Goal: Book appointment/travel/reservation

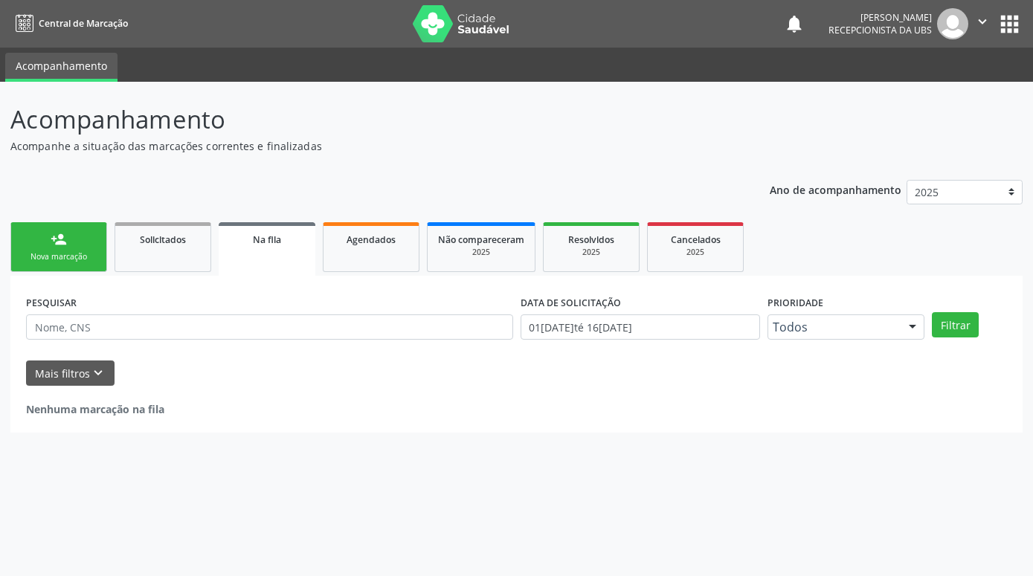
click at [76, 243] on link "person_add Nova marcação" at bounding box center [58, 247] width 97 height 50
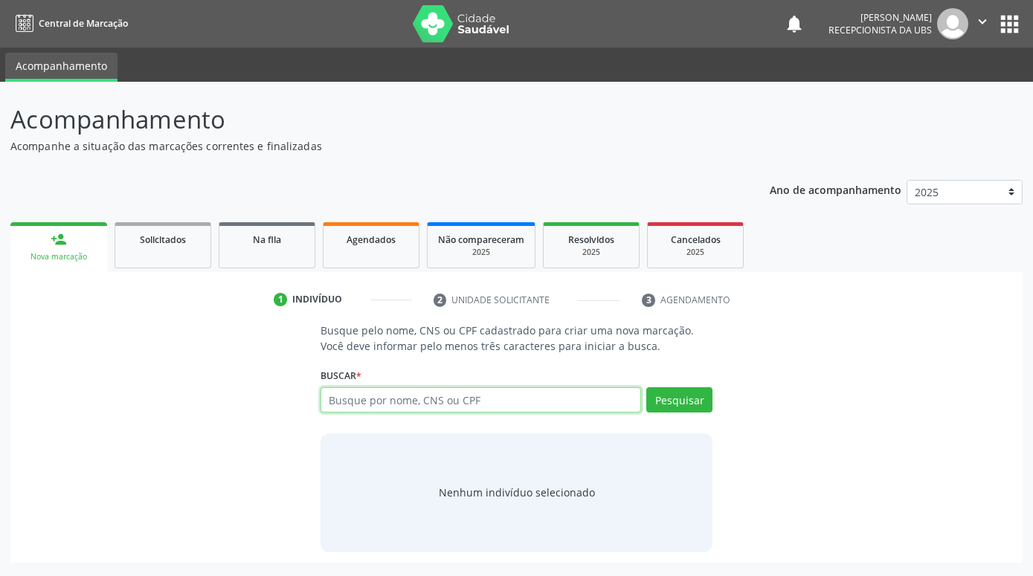
click at [440, 397] on input "text" at bounding box center [481, 400] width 321 height 25
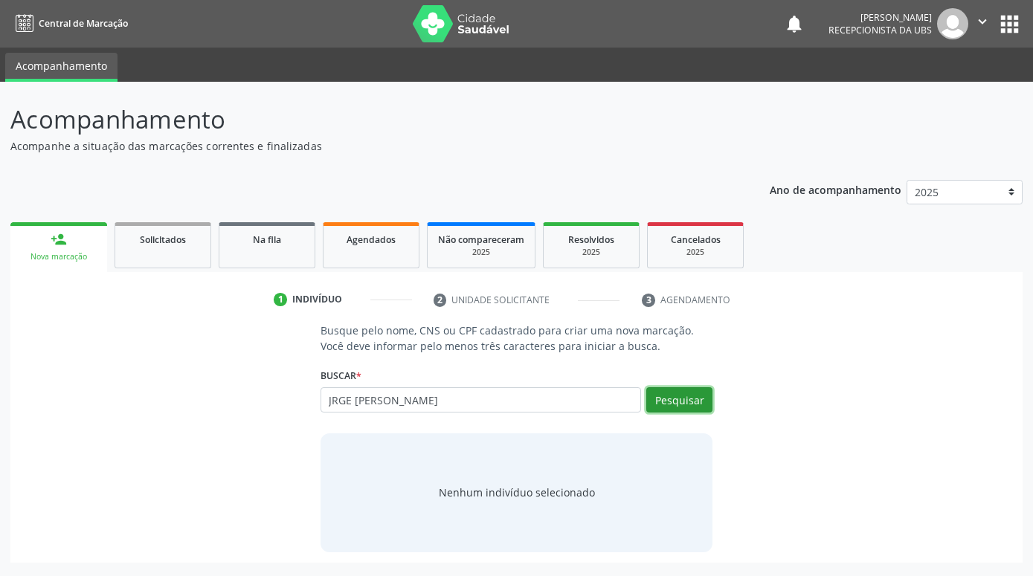
click at [686, 403] on button "Pesquisar" at bounding box center [679, 400] width 66 height 25
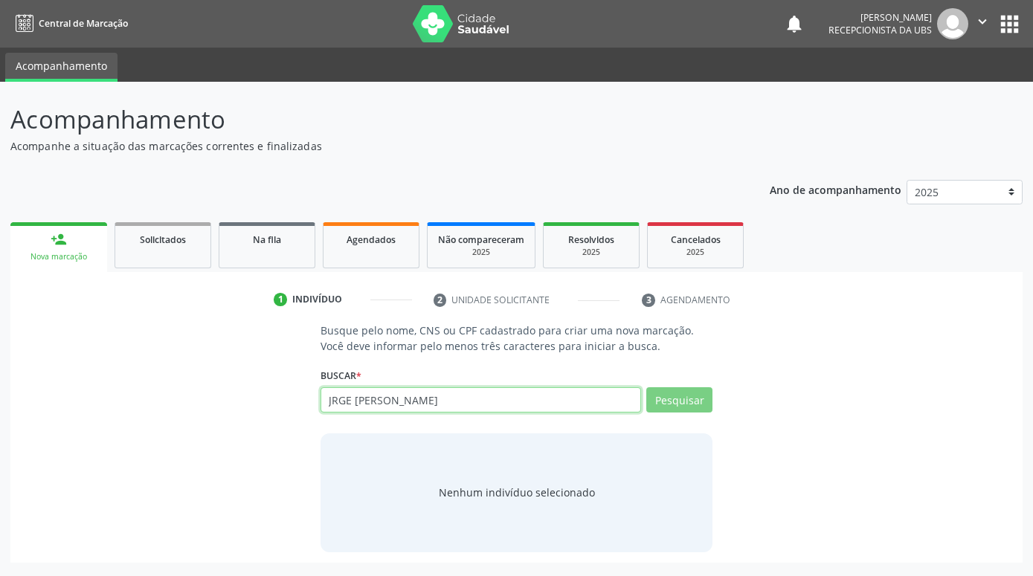
click at [334, 403] on input "JRGE [PERSON_NAME]" at bounding box center [481, 400] width 321 height 25
type input "[PERSON_NAME]"
click at [561, 401] on input "[PERSON_NAME]" at bounding box center [481, 400] width 321 height 25
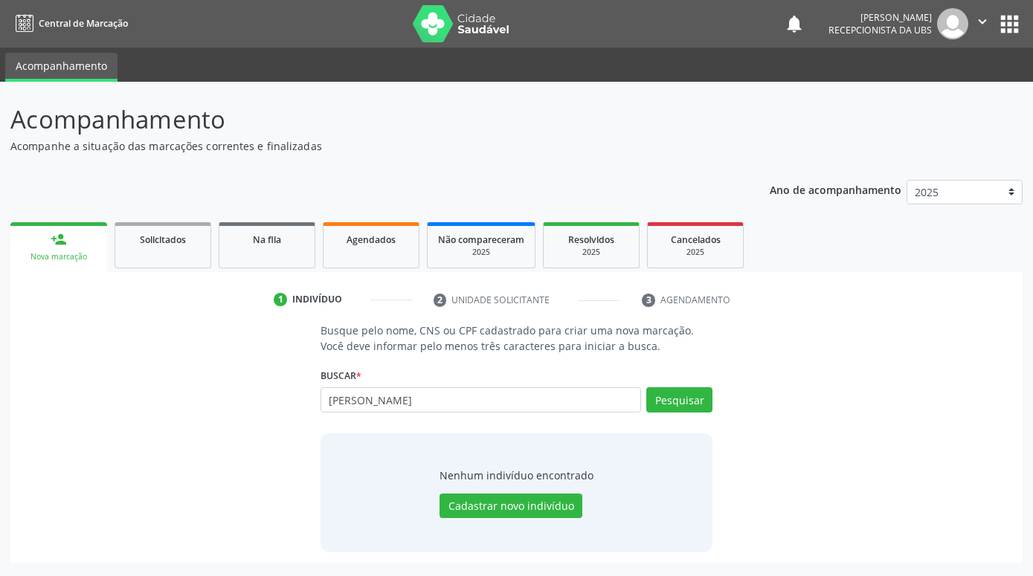
click at [729, 411] on div "Busque pelo nome, CNS ou CPF cadastrado para criar uma nova marcação. Você deve…" at bounding box center [517, 437] width 992 height 229
click at [693, 400] on button "Pesquisar" at bounding box center [679, 400] width 66 height 25
type input "[PERSON_NAME]"
click at [745, 478] on div "Busque pelo nome, CNS ou CPF cadastrado para criar uma nova marcação. Você deve…" at bounding box center [517, 437] width 992 height 229
click at [617, 402] on input "[PERSON_NAME]" at bounding box center [481, 400] width 321 height 25
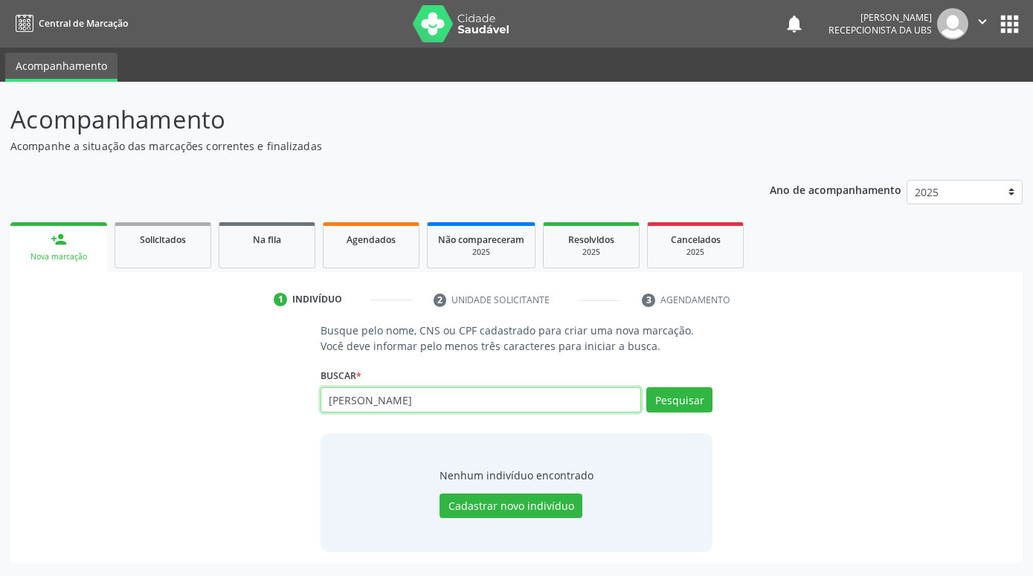
type input "J"
paste input "898003728421482"
type input "898003728421482"
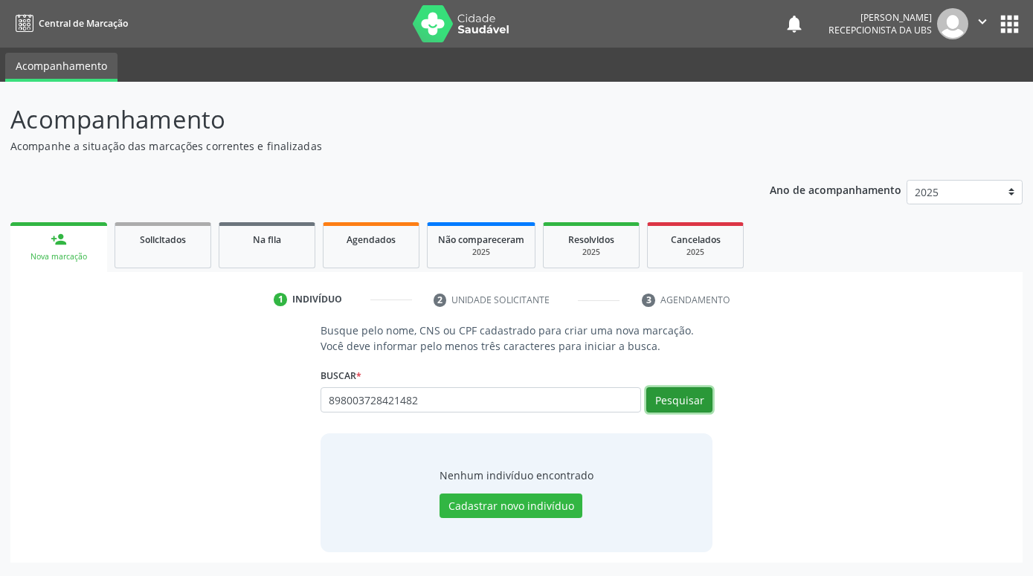
click at [709, 402] on button "Pesquisar" at bounding box center [679, 400] width 66 height 25
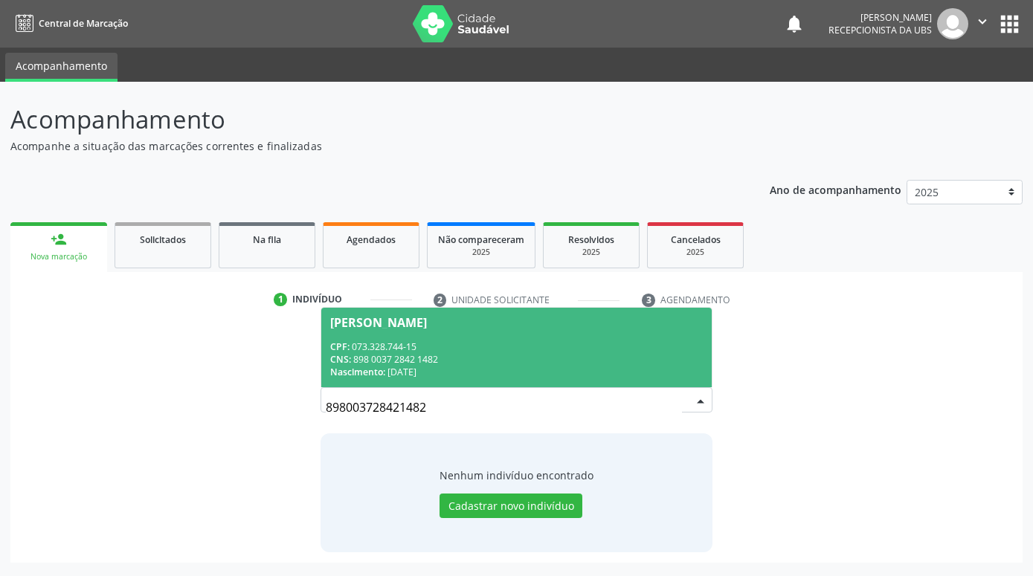
click at [498, 342] on div "CPF: 073.328.744-15" at bounding box center [516, 347] width 373 height 13
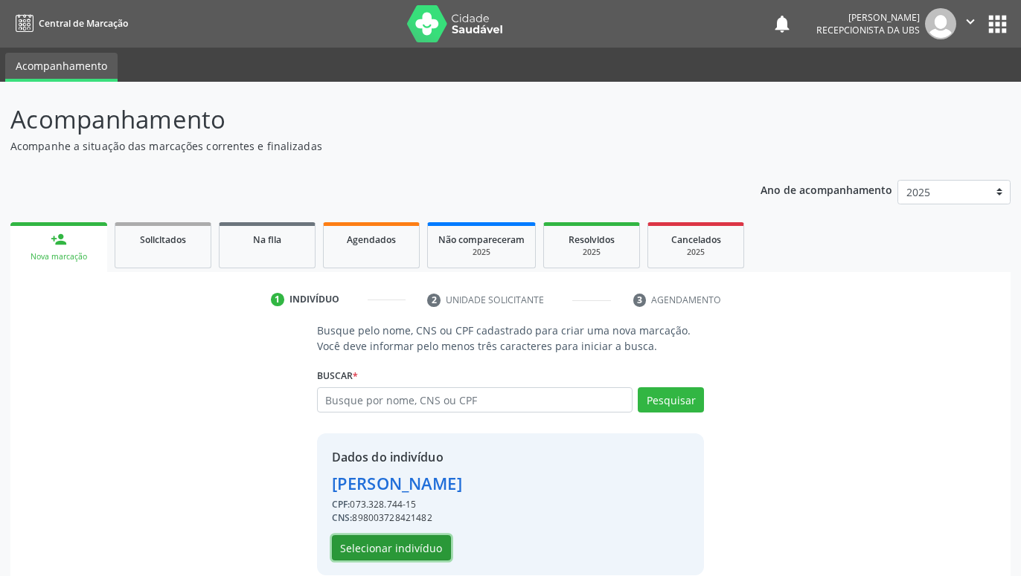
click at [402, 538] on button "Selecionar indivíduo" at bounding box center [391, 548] width 119 height 25
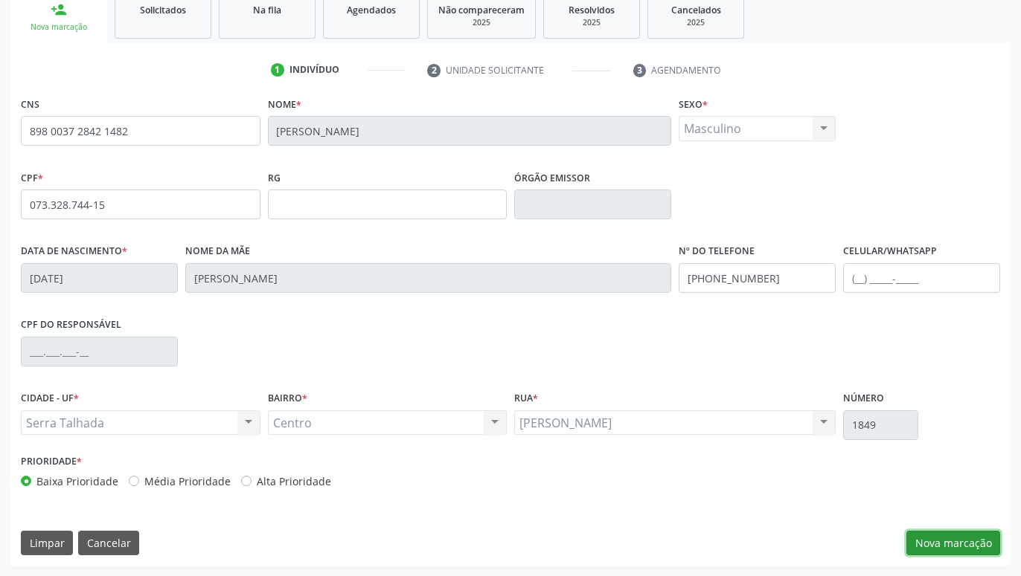
click at [940, 542] on button "Nova marcação" at bounding box center [953, 543] width 94 height 25
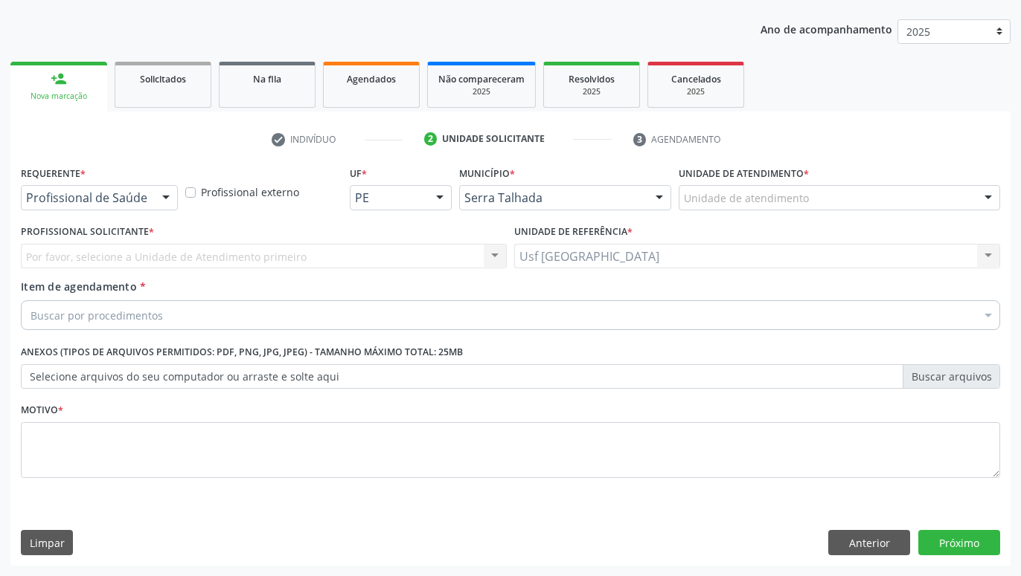
drag, startPoint x: 160, startPoint y: 191, endPoint x: 126, endPoint y: 211, distance: 39.7
click at [157, 191] on div at bounding box center [166, 198] width 22 height 25
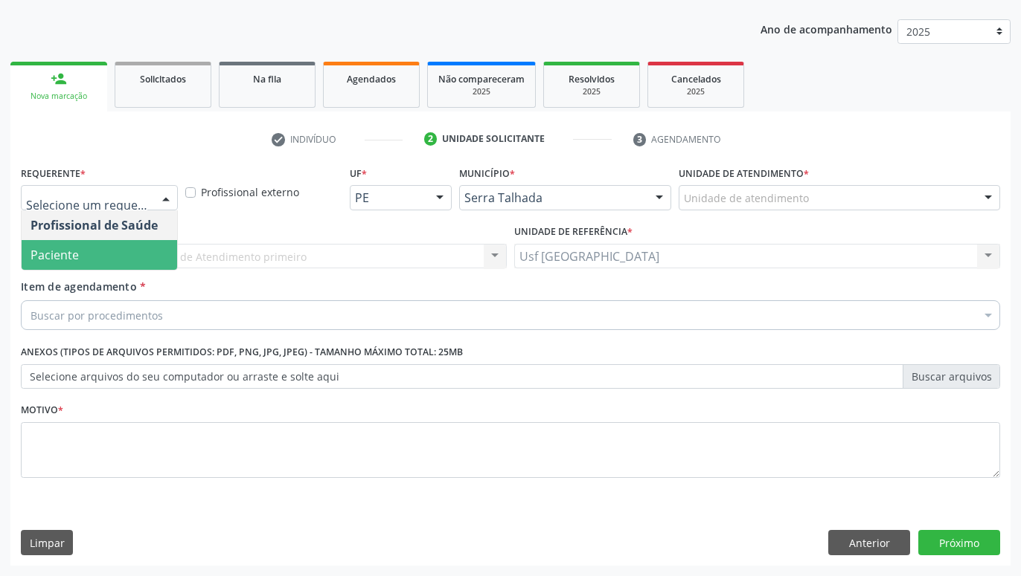
click at [91, 252] on span "Paciente" at bounding box center [99, 255] width 155 height 30
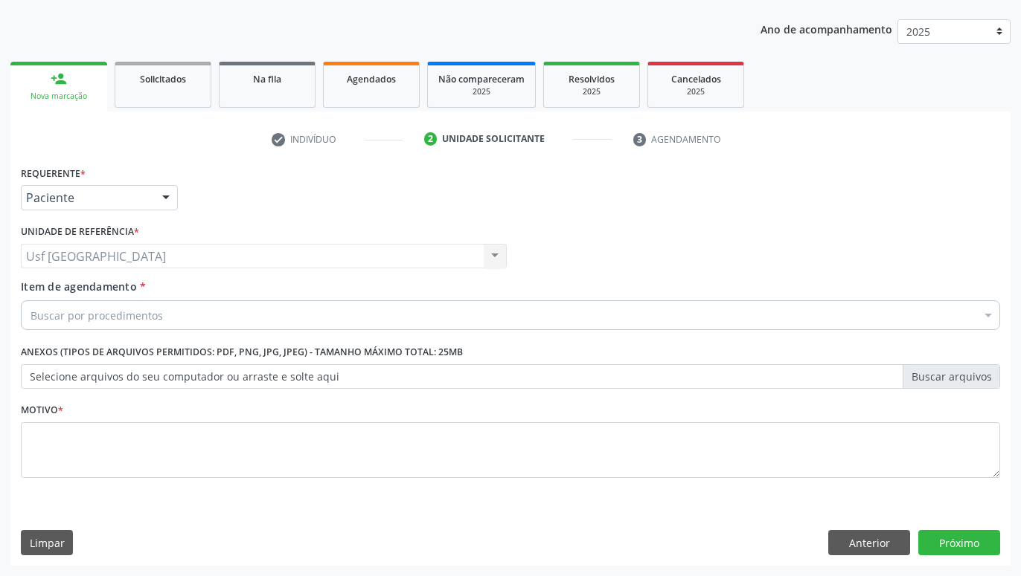
click at [213, 318] on div "Buscar por procedimentos" at bounding box center [510, 316] width 979 height 30
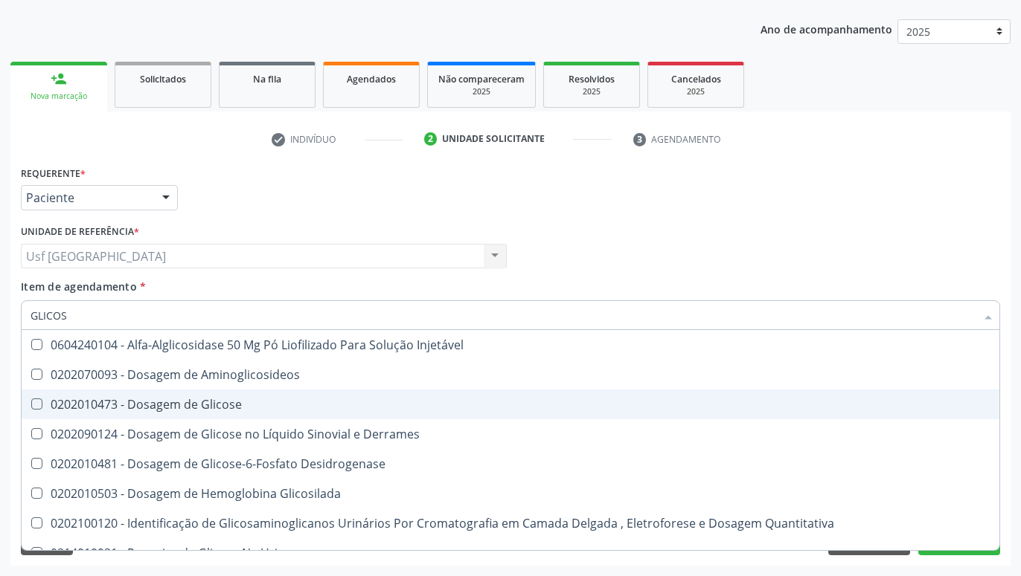
type input "GLICOSE"
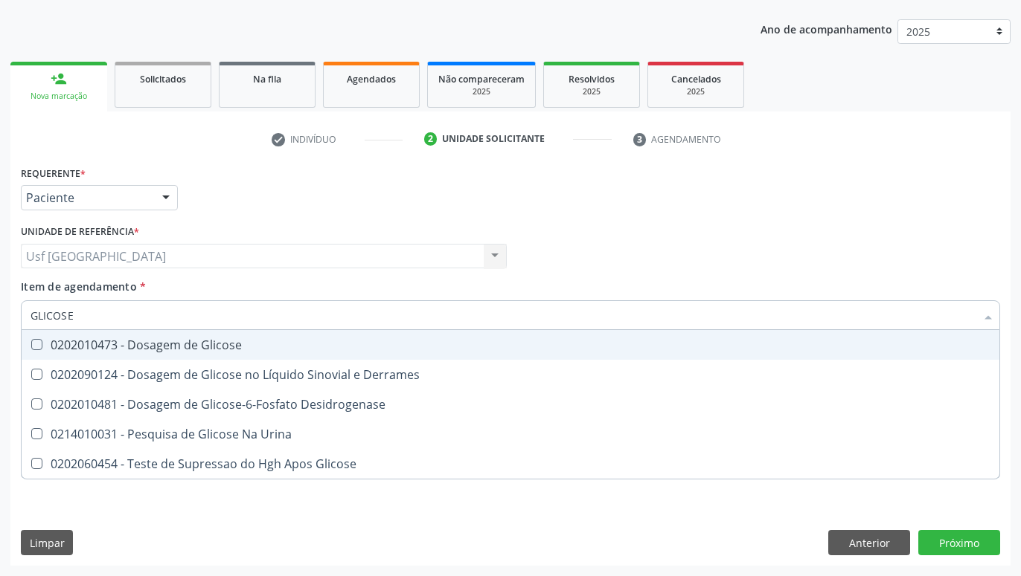
click at [294, 346] on div "0202010473 - Dosagem de Glicose" at bounding box center [510, 345] width 960 height 12
checkbox Glicose "true"
type input "GLICOS"
checkbox Glicose "false"
checkbox Desidrogenase "true"
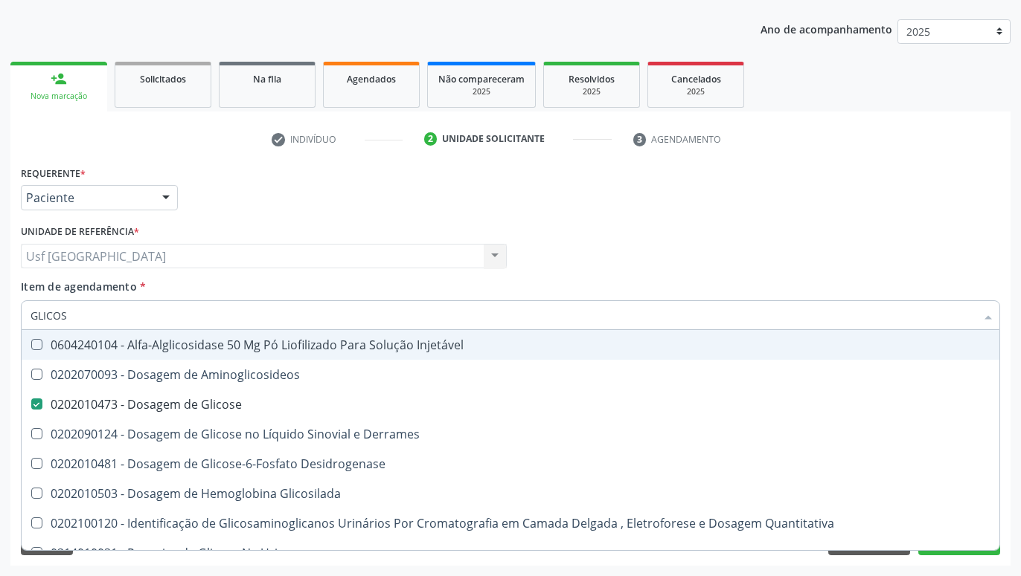
type input "GLICO"
checkbox Glicose "false"
checkbox Glicosilada "true"
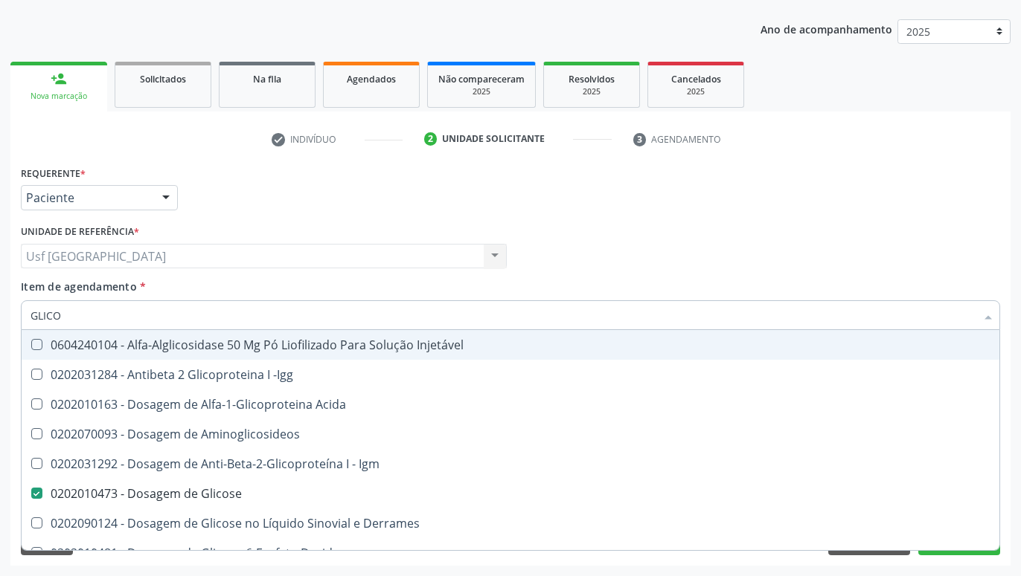
type input "GLIC"
checkbox Glicose "false"
checkbox Glicose "true"
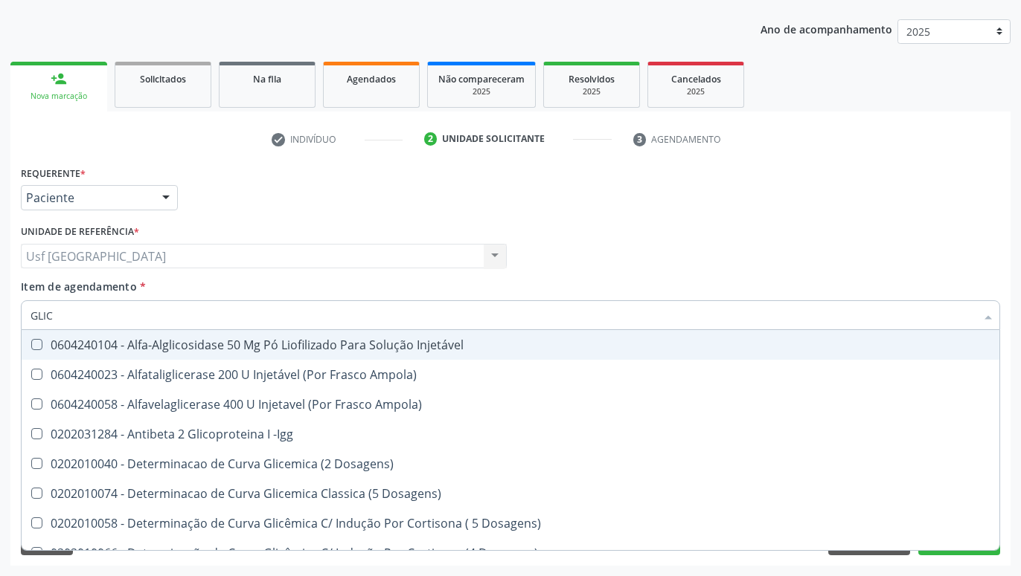
type input "GLI"
checkbox Glicose "false"
checkbox Glicosilada "true"
type input "GL"
checkbox Glicose "false"
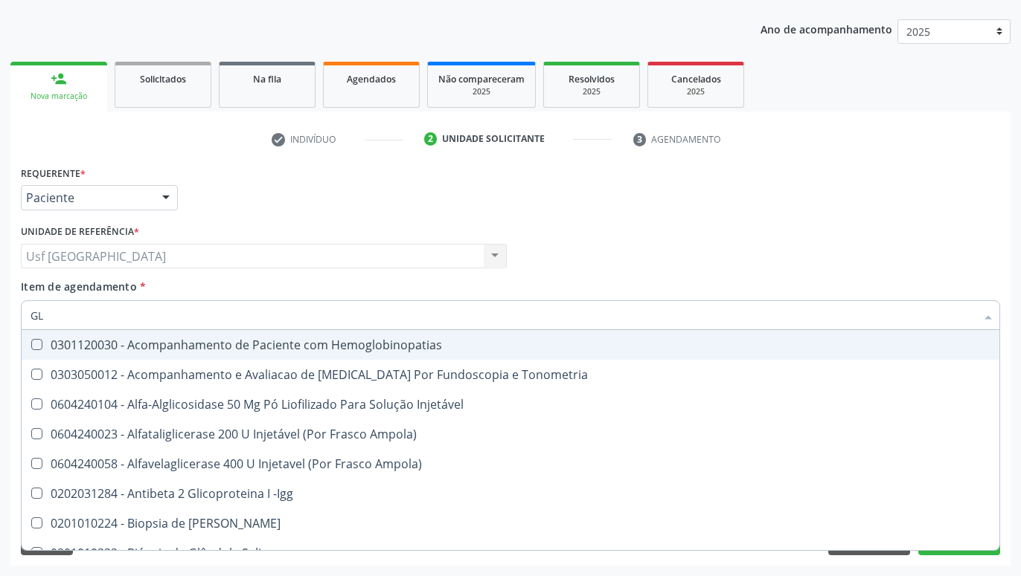
type input "G"
checkbox Glicose "false"
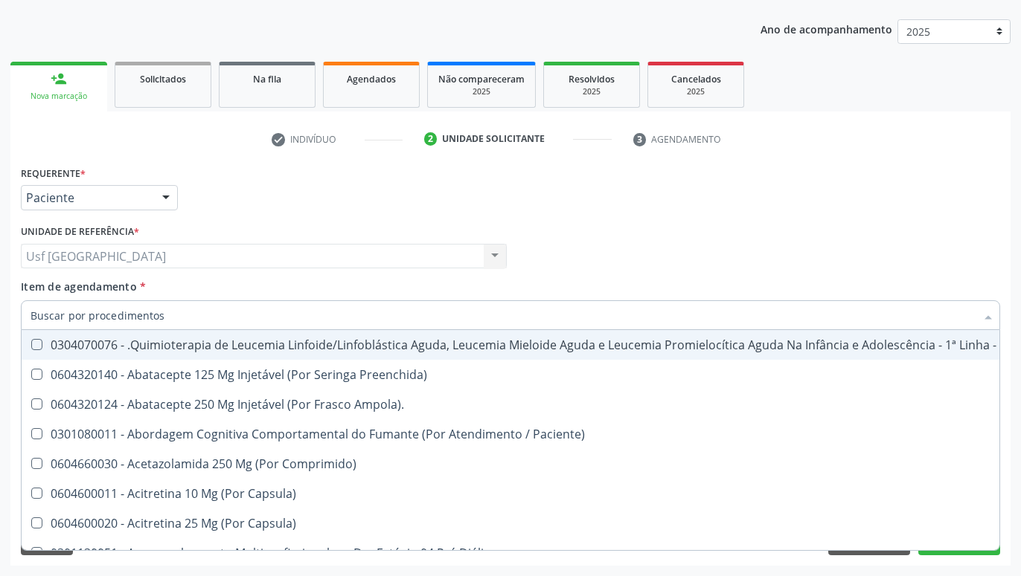
checkbox Glicose "false"
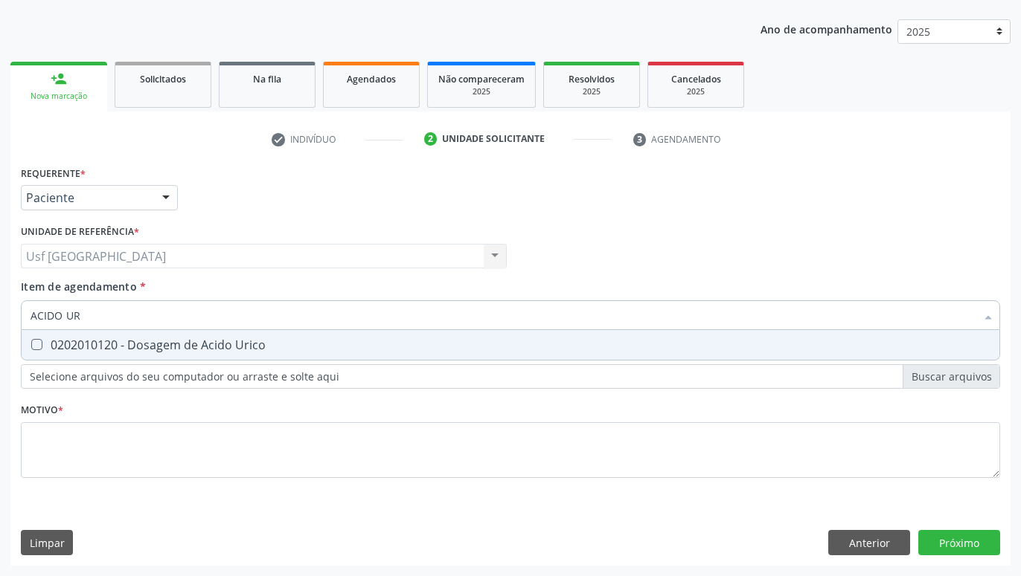
type input "ACIDO URI"
click at [239, 330] on input "ACIDO URI" at bounding box center [502, 316] width 945 height 30
click at [237, 351] on div "0202010120 - Dosagem de Acido Urico" at bounding box center [510, 345] width 960 height 12
checkbox Urico "true"
type input "ACIDO"
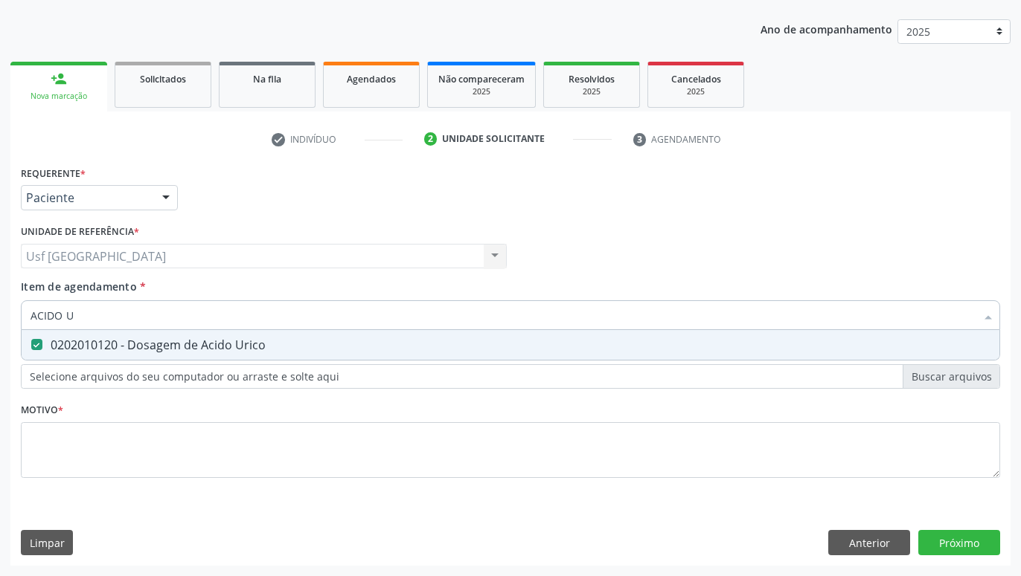
checkbox Urico "false"
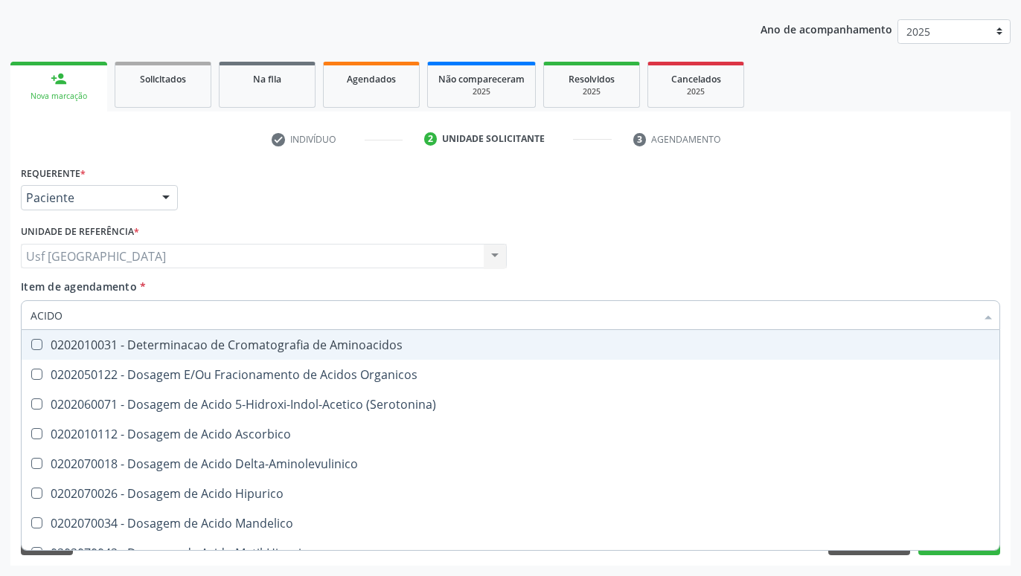
type input "ACID"
checkbox Urico "false"
checkbox Cromatografia\) "true"
type input "ACI"
checkbox Cromatografia\) "false"
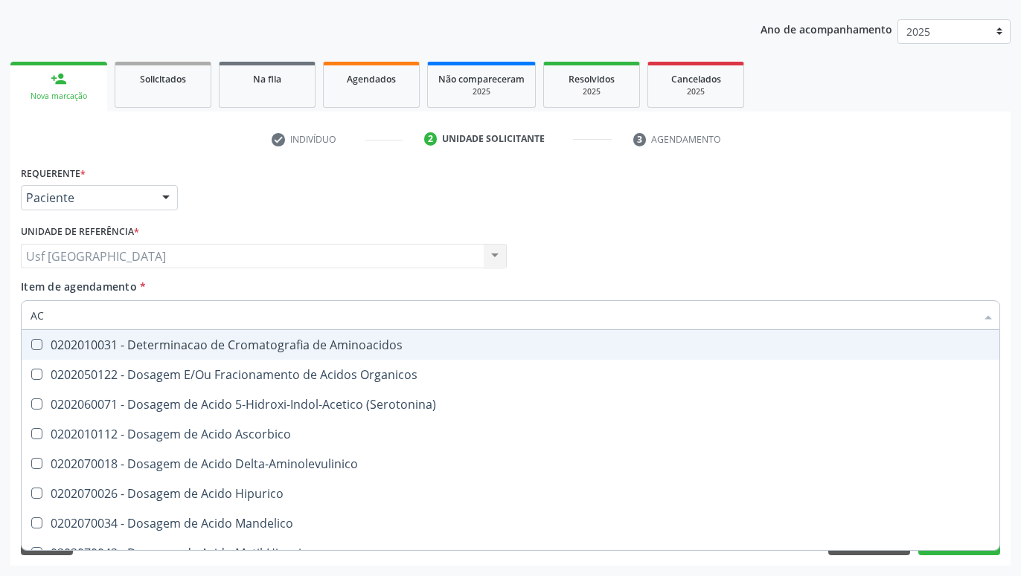
type input "A"
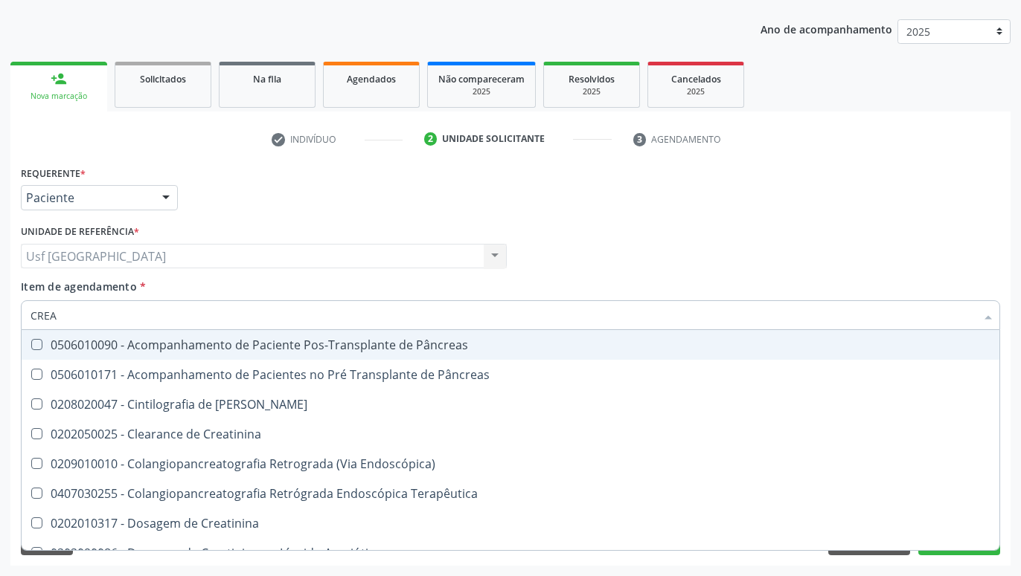
type input "CREAT"
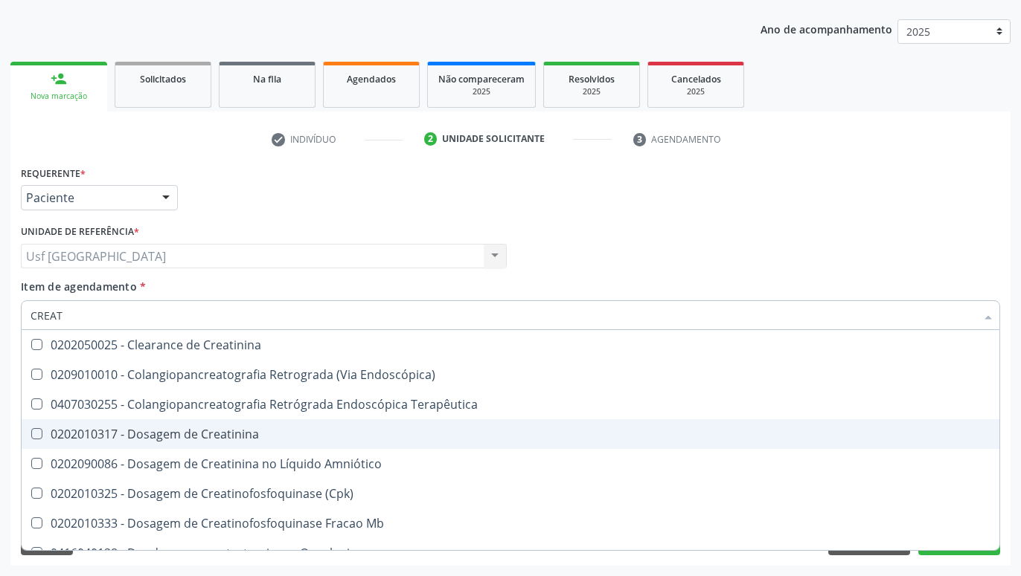
click at [245, 429] on div "0202010317 - Dosagem de Creatinina" at bounding box center [510, 434] width 960 height 12
checkbox Creatinina "true"
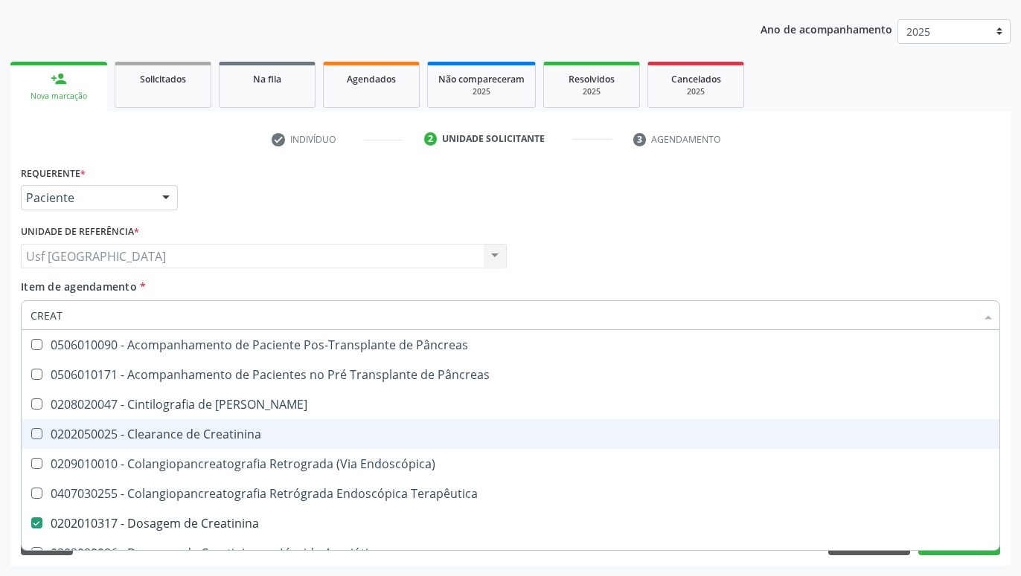
type input "CREA"
checkbox Creatinina "false"
checkbox Creatinina "true"
type input "CRE"
checkbox Creatinina "false"
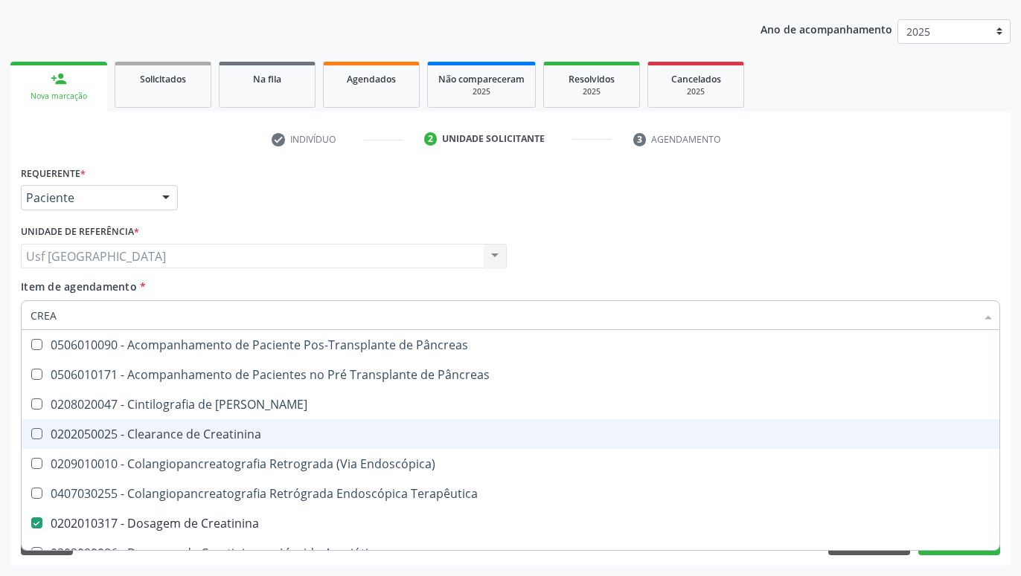
checkbox Oncologia "true"
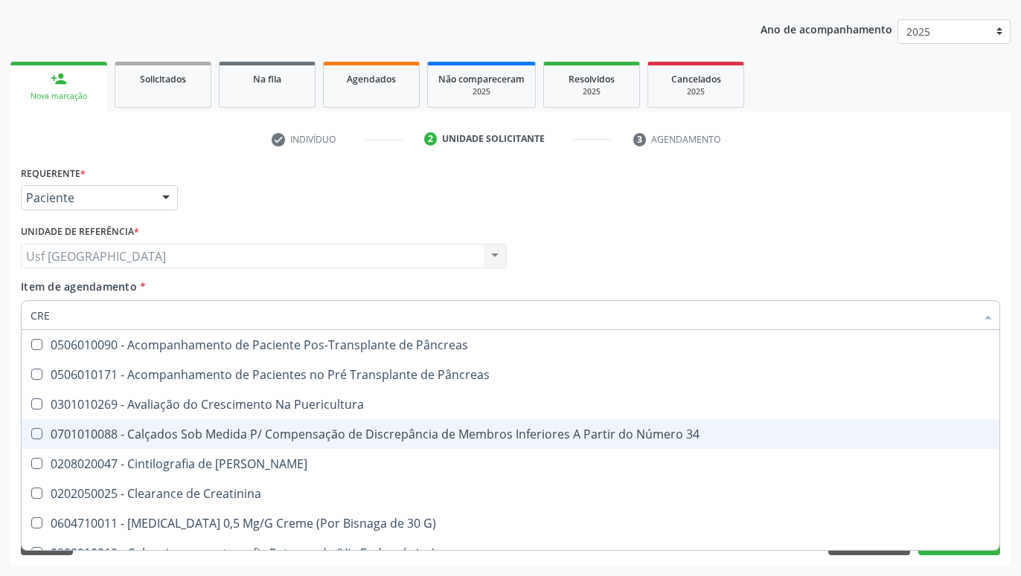
type input "CR"
checkbox Creatinina "false"
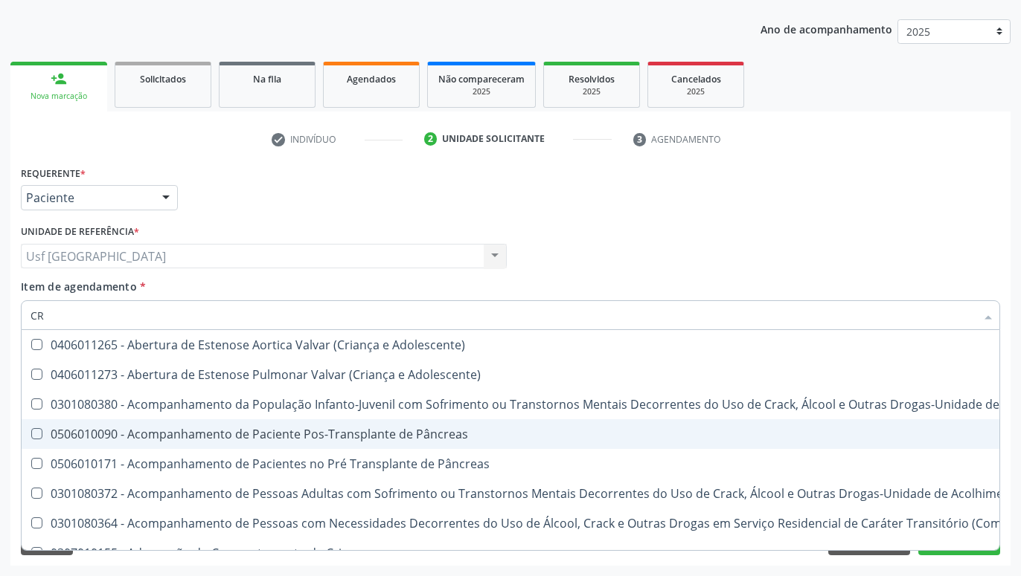
type input "C"
checkbox Creatinina "false"
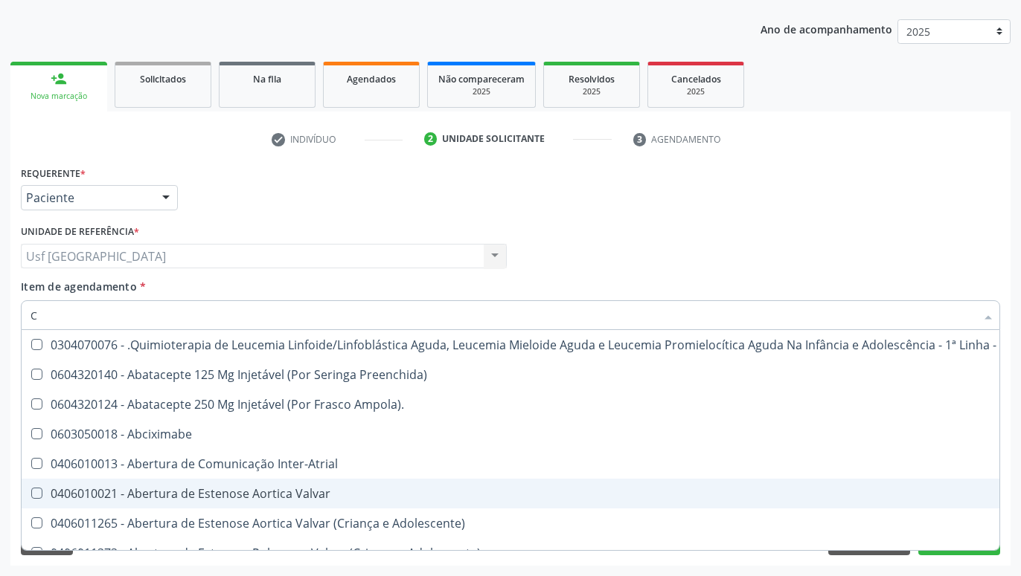
type input "CO"
checkbox Único "true"
checkbox Creatinina "true"
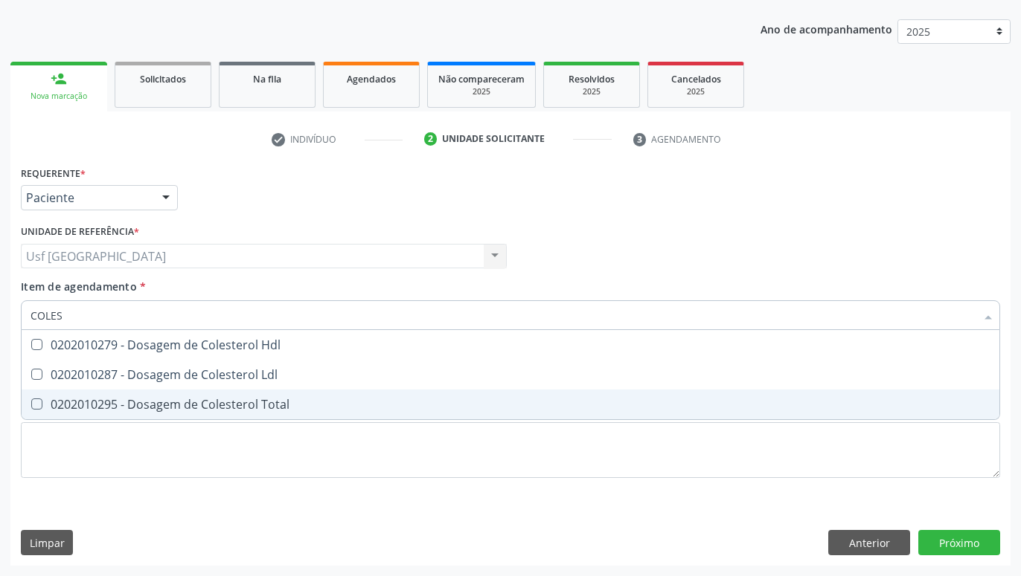
type input "COLEST"
click at [263, 399] on div "0202010295 - Dosagem de Colesterol Total" at bounding box center [510, 405] width 960 height 12
checkbox Total "true"
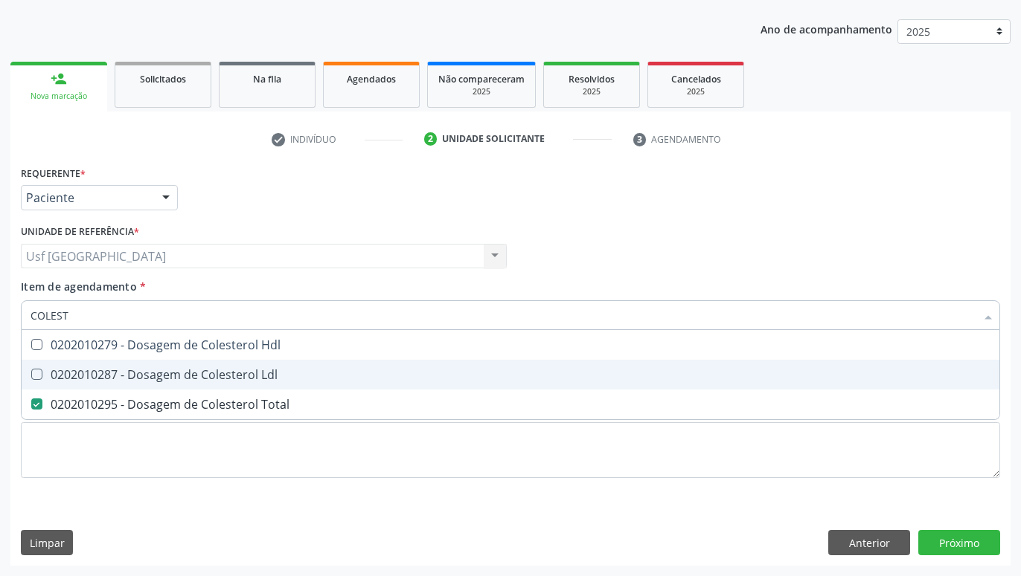
click at [255, 379] on div "0202010287 - Dosagem de Colesterol Ldl" at bounding box center [510, 375] width 960 height 12
checkbox Ldl "true"
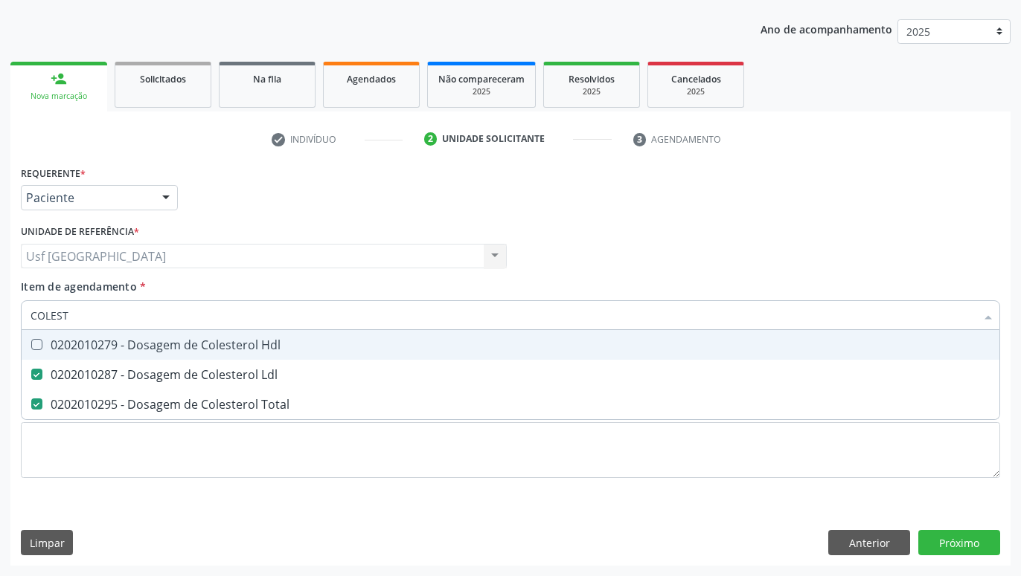
click at [234, 339] on div "0202010279 - Dosagem de Colesterol Hdl" at bounding box center [510, 345] width 960 height 12
checkbox Hdl "true"
type input "CO"
checkbox Hdl "false"
checkbox Ldl "false"
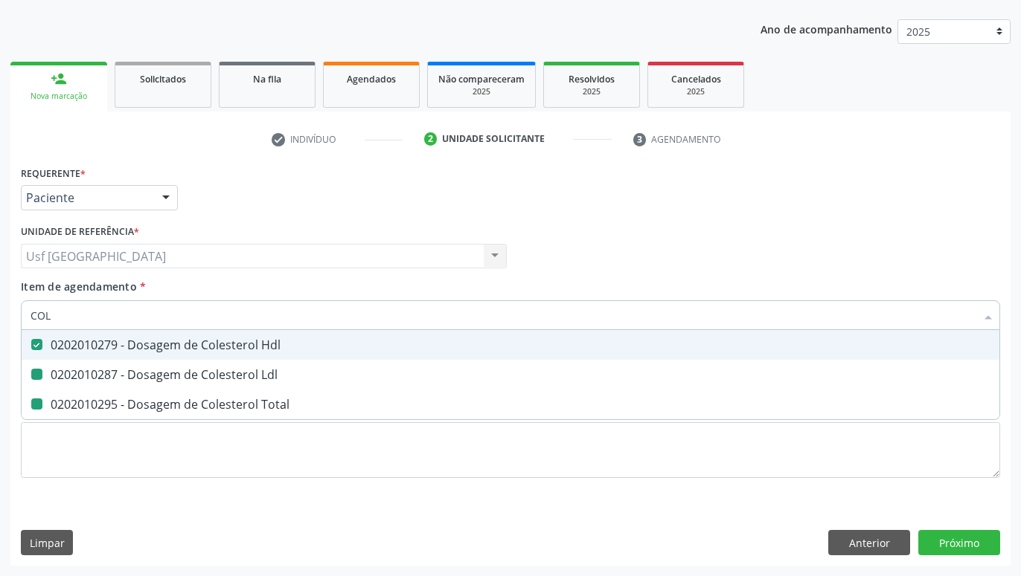
checkbox Total "false"
type input "C"
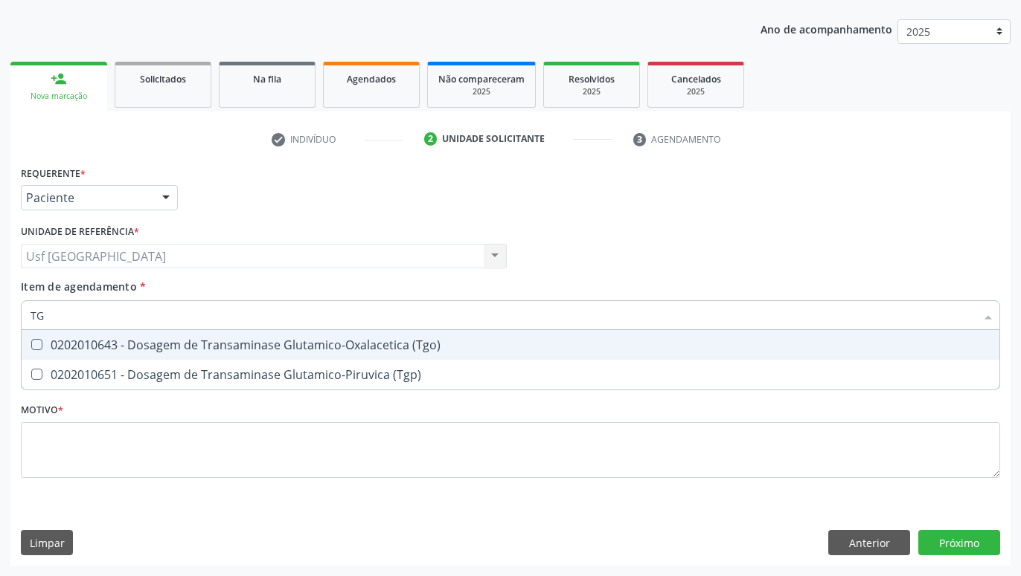
type input "TGO"
click at [237, 346] on div "0202010643 - Dosagem de Transaminase Glutamico-Oxalacetica (Tgo)" at bounding box center [510, 345] width 960 height 12
checkbox \(Tgo\) "true"
type input "TGP"
click at [221, 350] on div "0202010651 - Dosagem de Transaminase Glutamico-Piruvica (Tgp)" at bounding box center [510, 345] width 960 height 12
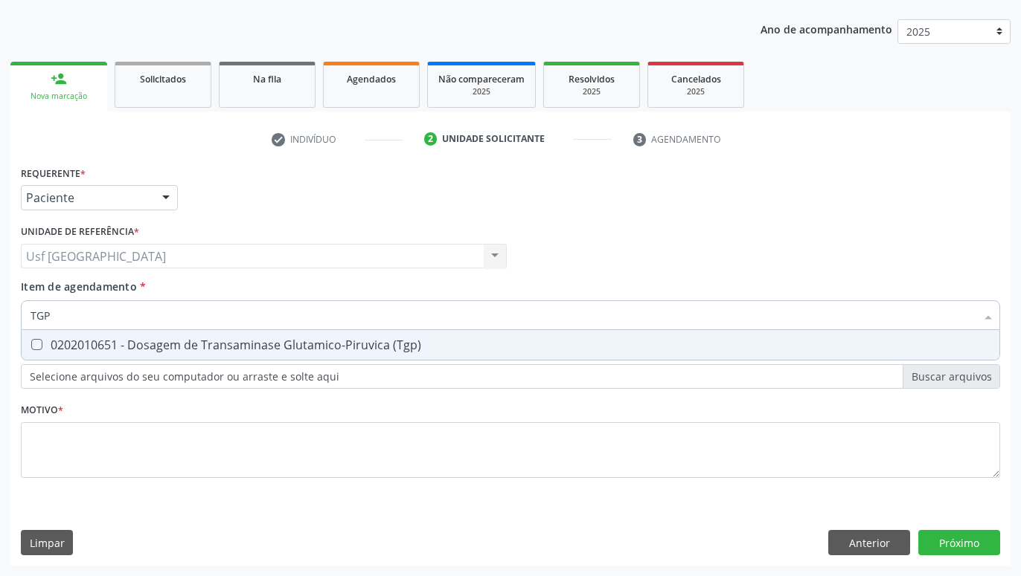
checkbox \(Tgp\) "true"
type input "T"
checkbox \(Tgo\) "false"
checkbox \(Tgp\) "false"
type input "POTAS"
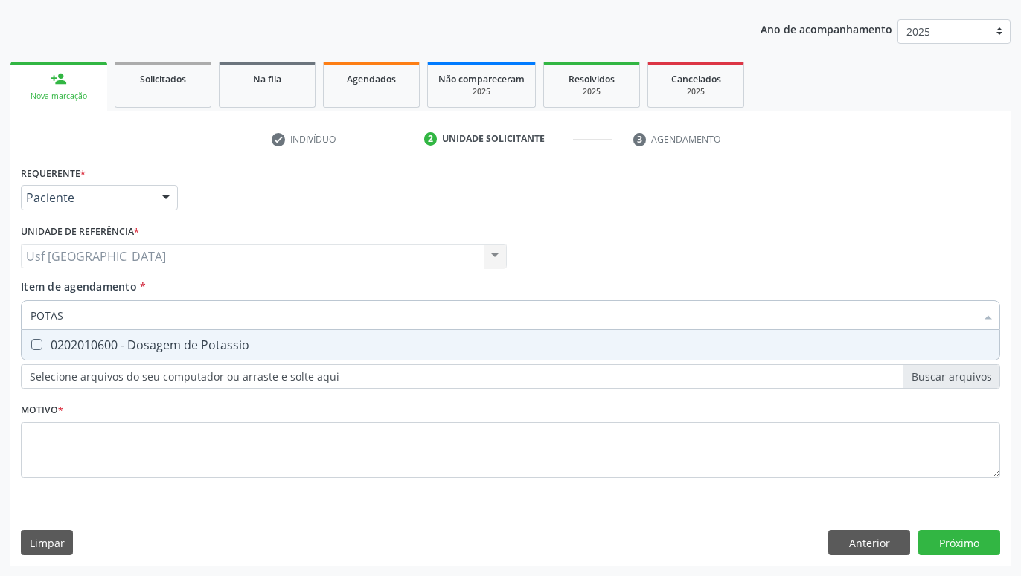
click at [173, 349] on div "0202010600 - Dosagem de Potassio" at bounding box center [510, 345] width 960 height 12
checkbox Potassio "true"
type input "POT"
checkbox Potassio "false"
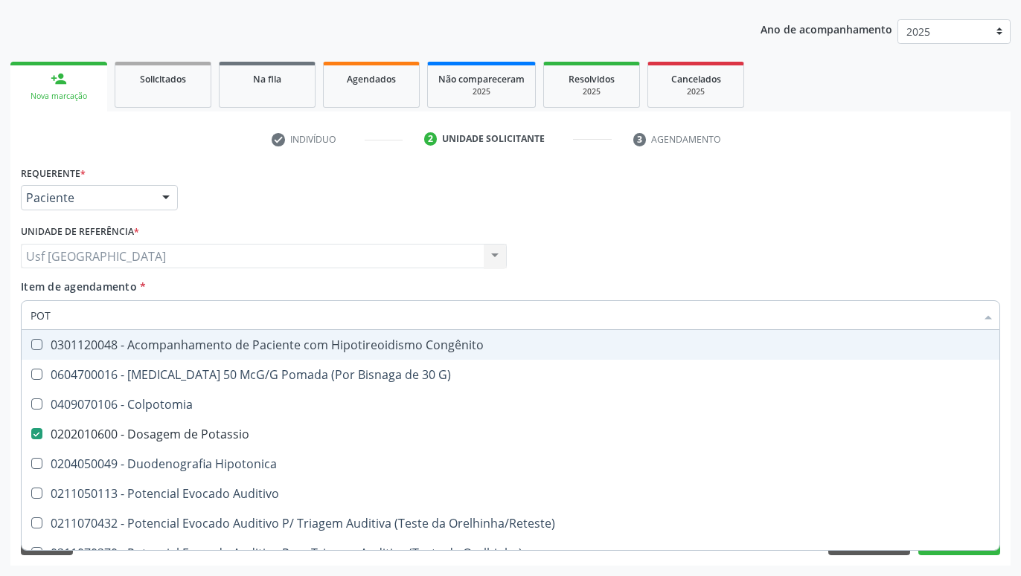
type input "PO"
checkbox Potassio "false"
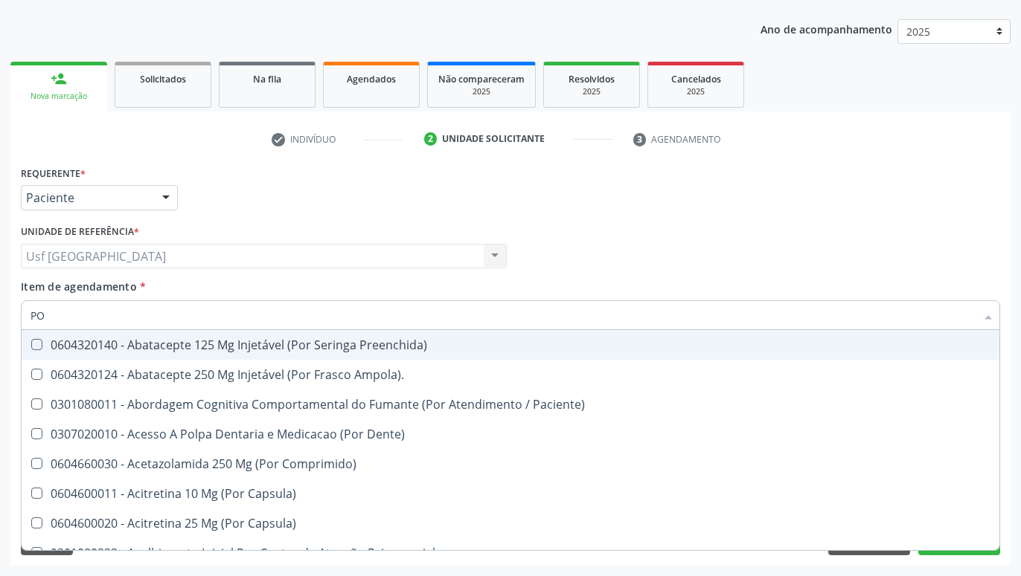
type input "P"
checkbox Potassio "false"
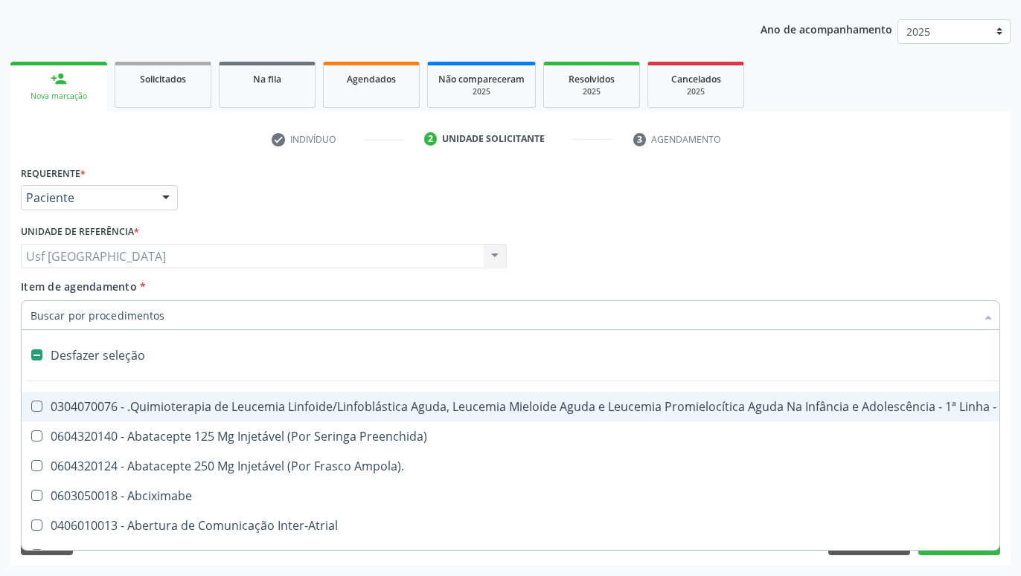
type input "U"
checkbox Cistorrafia "true"
checkbox Leprae "true"
checkbox Laboratorial "true"
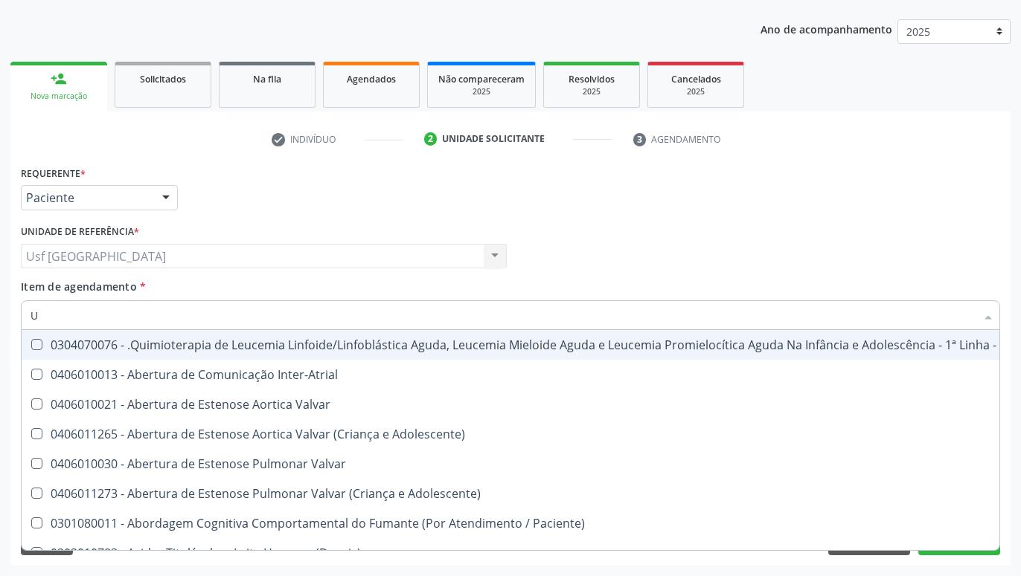
type input "UR"
checkbox B "true"
type input "URI"
checkbox Aparentado "true"
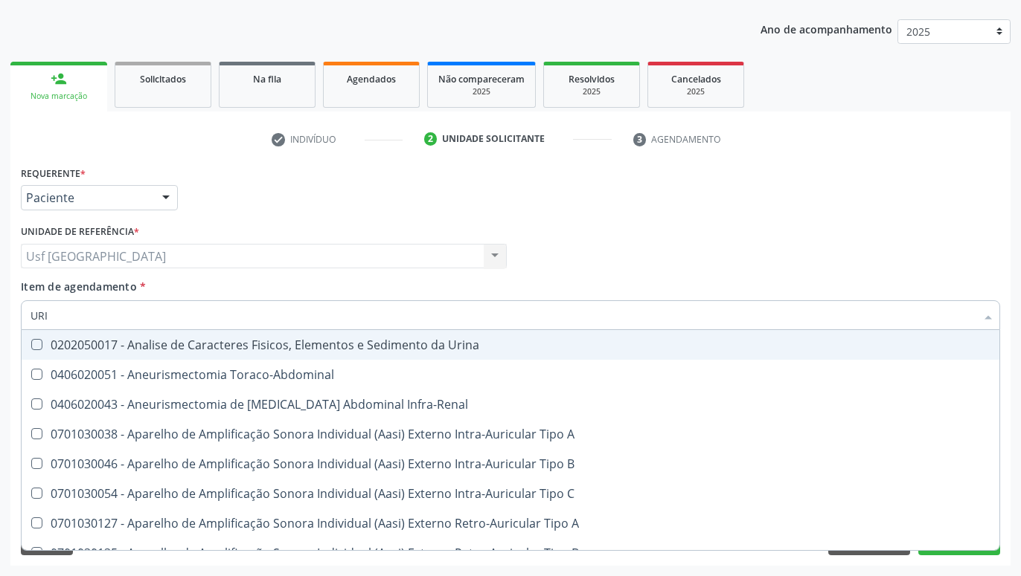
type input "URIN"
checkbox Urico "false"
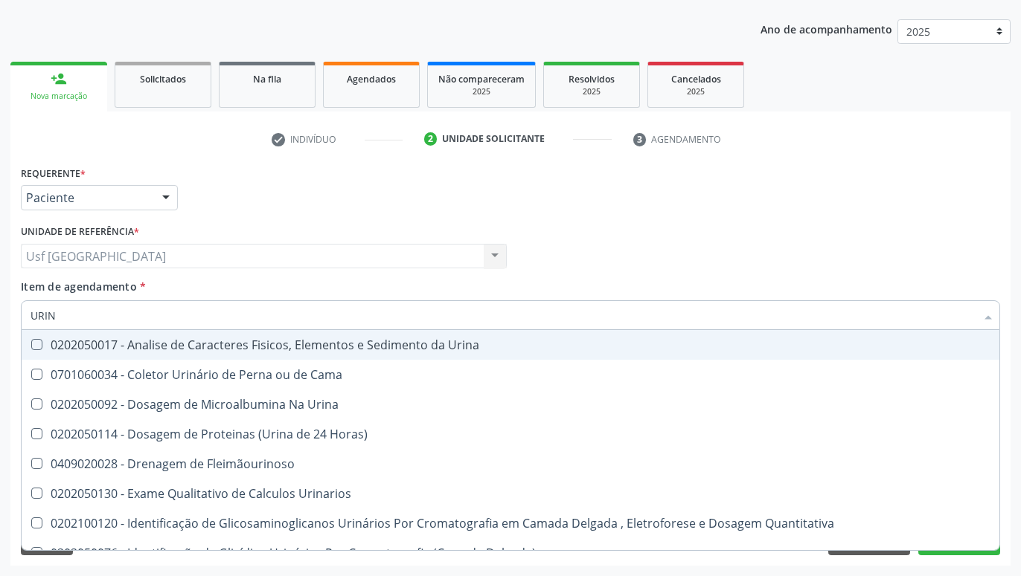
type input "URINA"
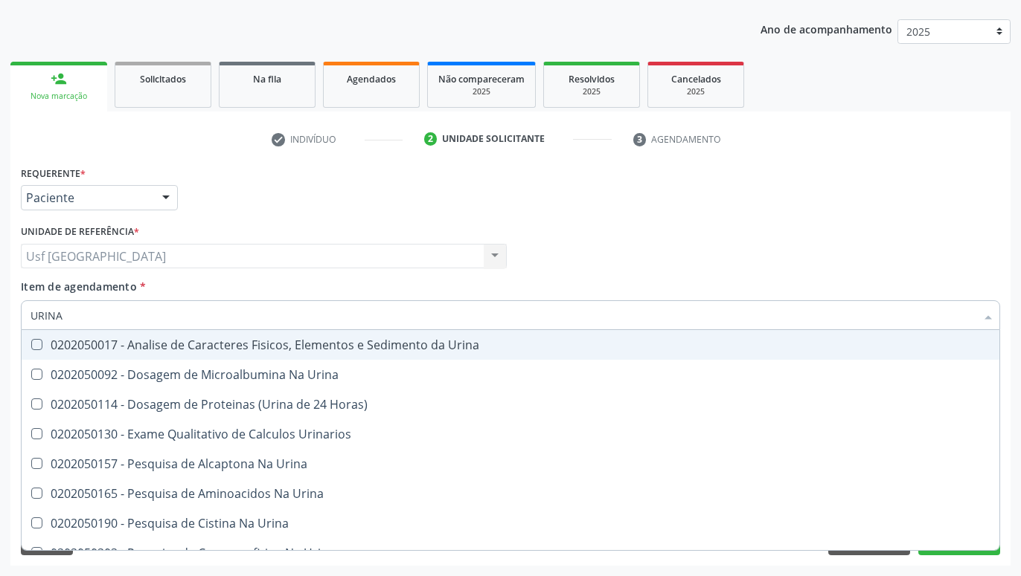
click at [156, 350] on div "0202050017 - Analise de Caracteres Fisicos, Elementos e Sedimento da Urina" at bounding box center [510, 345] width 960 height 12
checkbox Urina "true"
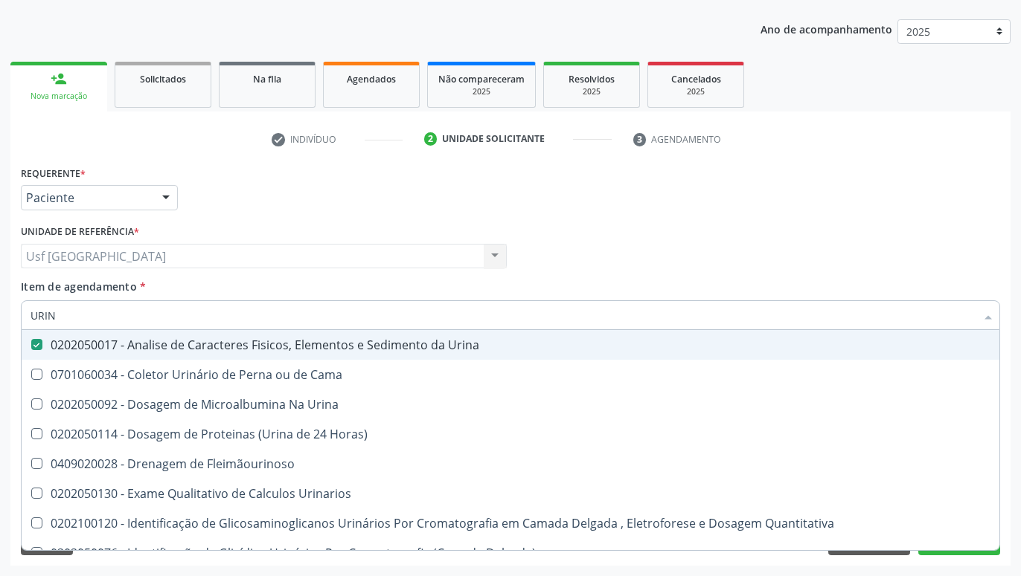
type input "URI"
checkbox Eletroforese\) "true"
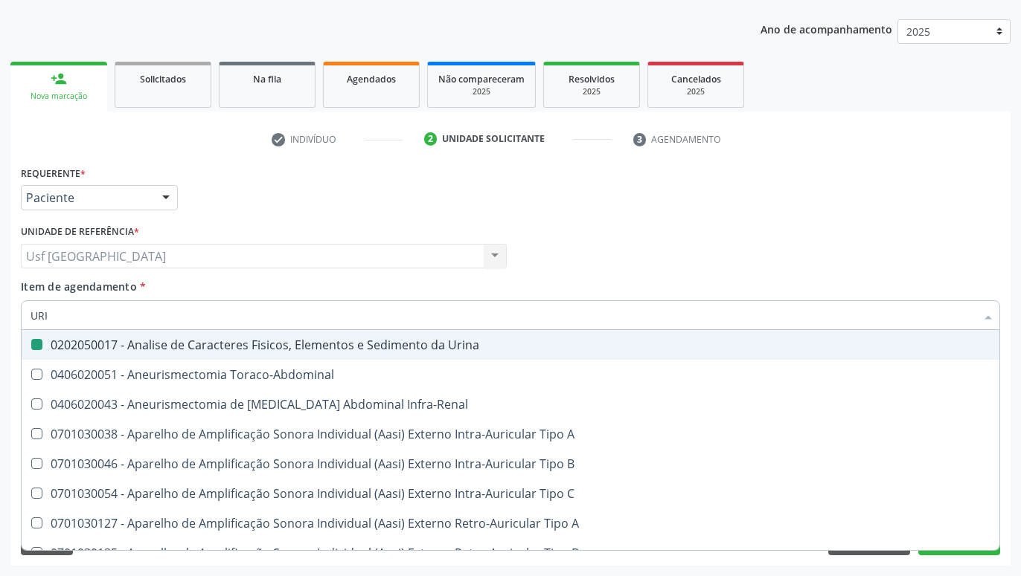
type input "UR"
checkbox Urina "false"
checkbox Cônica "true"
checkbox Urico "false"
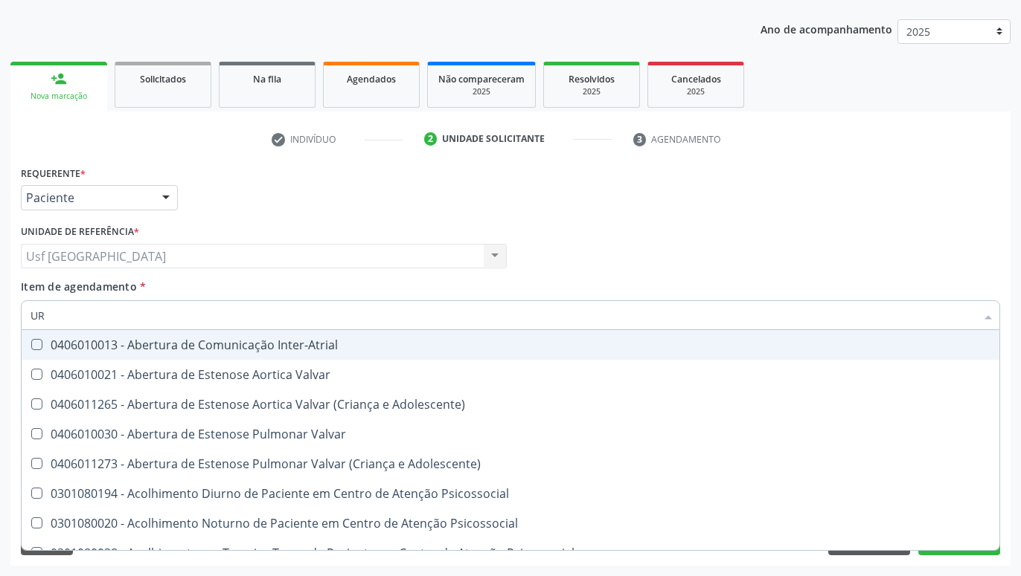
type input "U"
checkbox Urina "false"
checkbox Alimentos "true"
checkbox Urico "false"
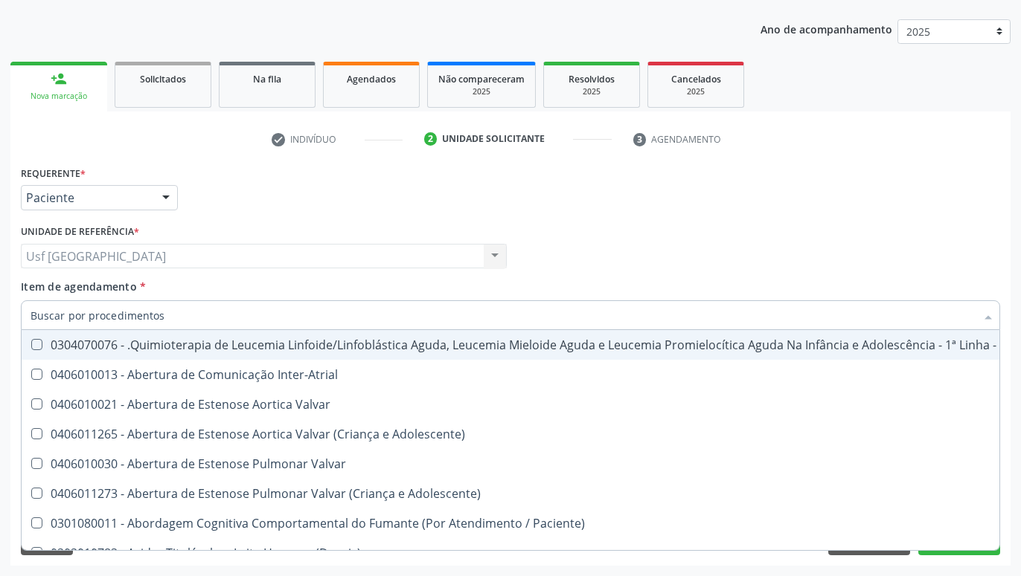
checkbox Urina "false"
checkbox Articulacoes "true"
checkbox Urico "false"
checkbox \(Tgo\) "false"
checkbox \(Tgp\) "false"
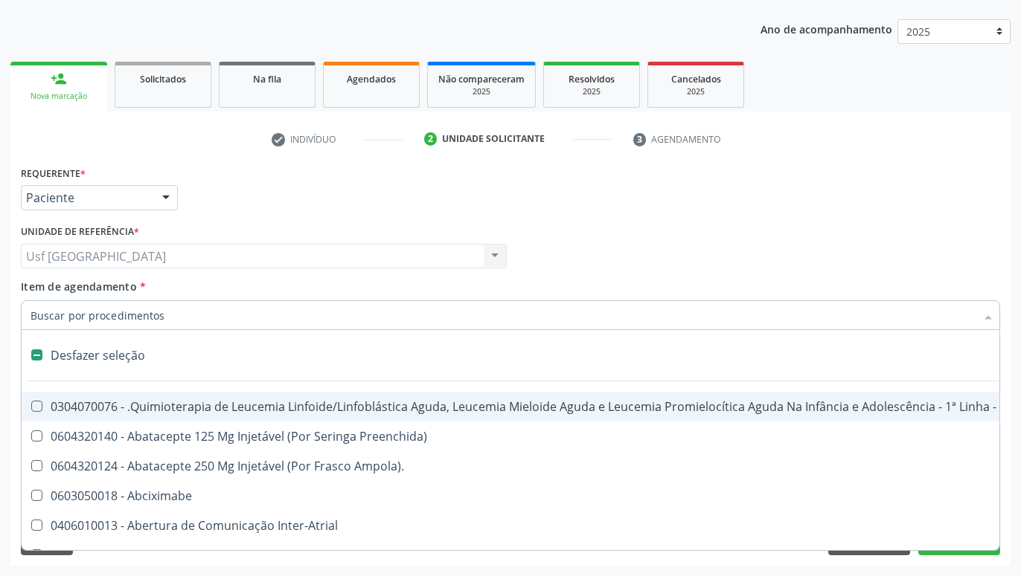
type input "H"
checkbox Urina "false"
checkbox B "true"
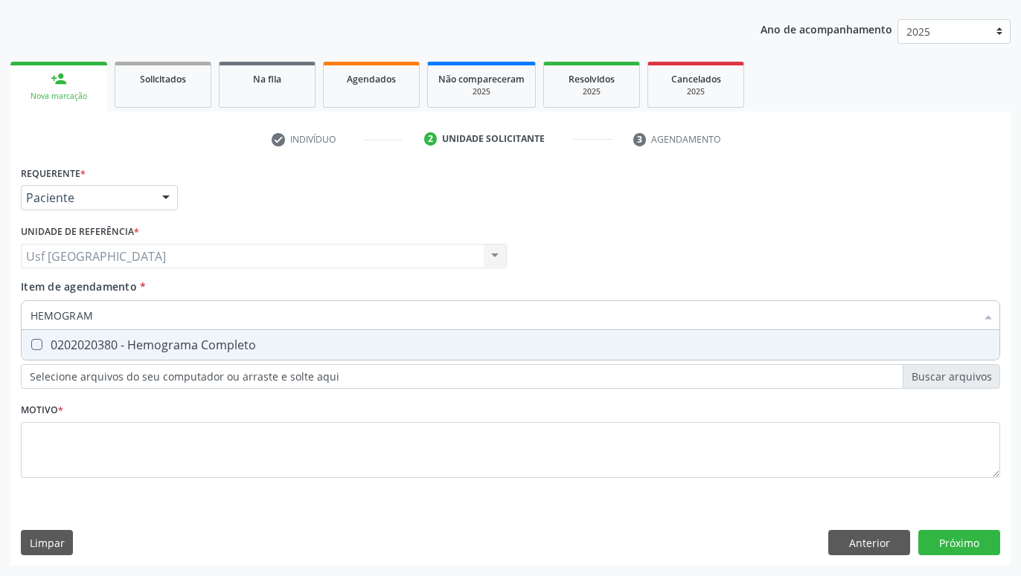
type input "HEMOGRAMA"
click at [338, 346] on div "0202020380 - Hemograma Completo" at bounding box center [510, 345] width 960 height 12
checkbox Completo "true"
type input "HEMOG"
checkbox Completo "false"
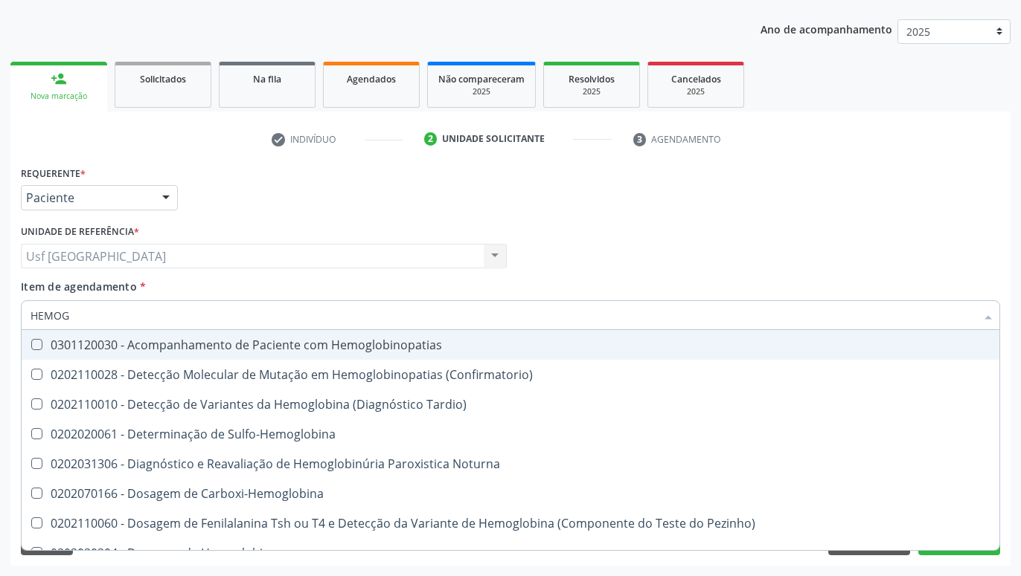
type input "HEMO"
checkbox Completo "false"
type input "H"
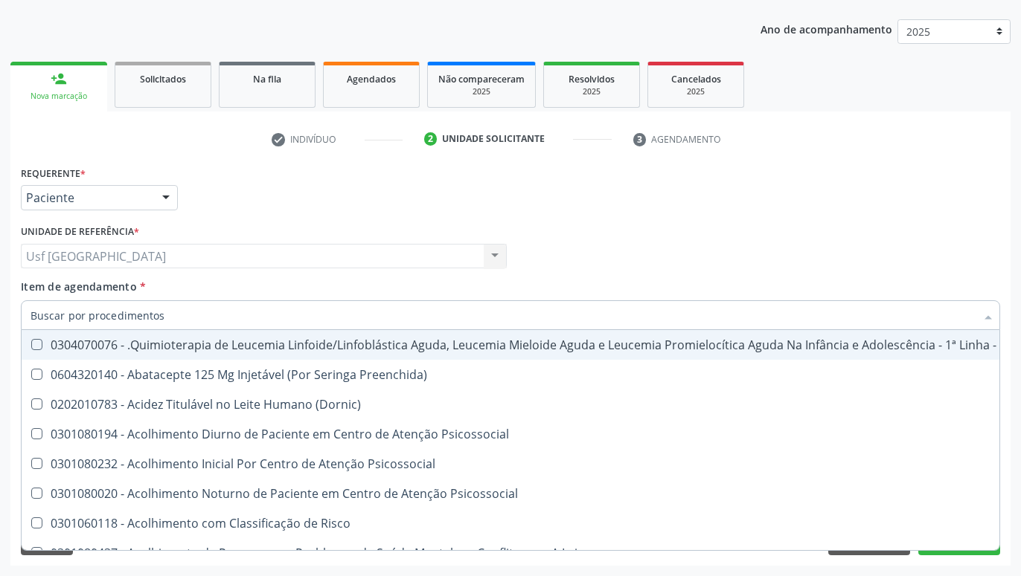
checkbox \(Hemicolectomia\) "true"
checkbox Hdl "false"
checkbox Completo "false"
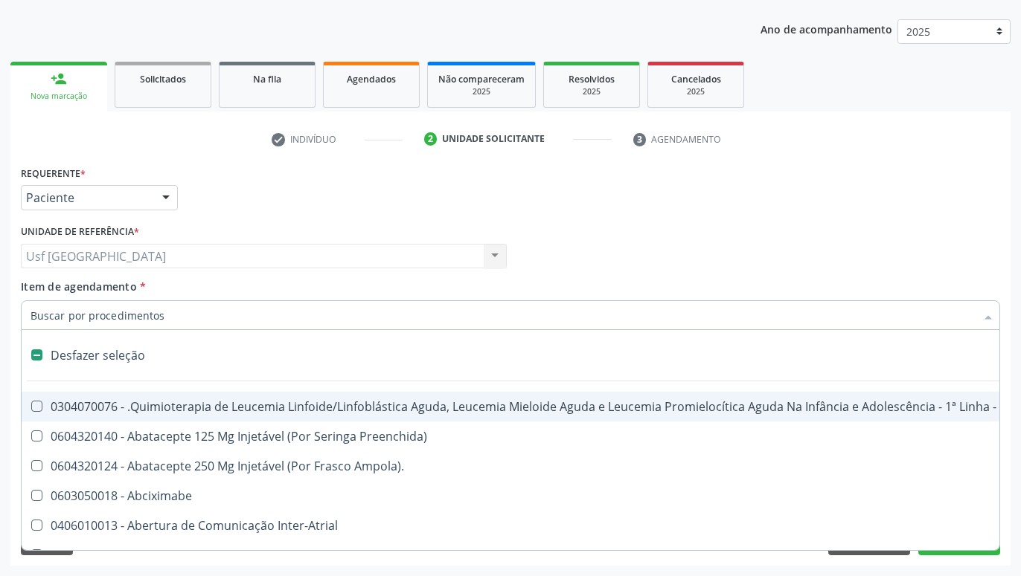
click at [354, 259] on div "Usf Alto da Conceicao Usf [GEOGRAPHIC_DATA] Nenhum resultado encontrado para: "…" at bounding box center [264, 256] width 486 height 25
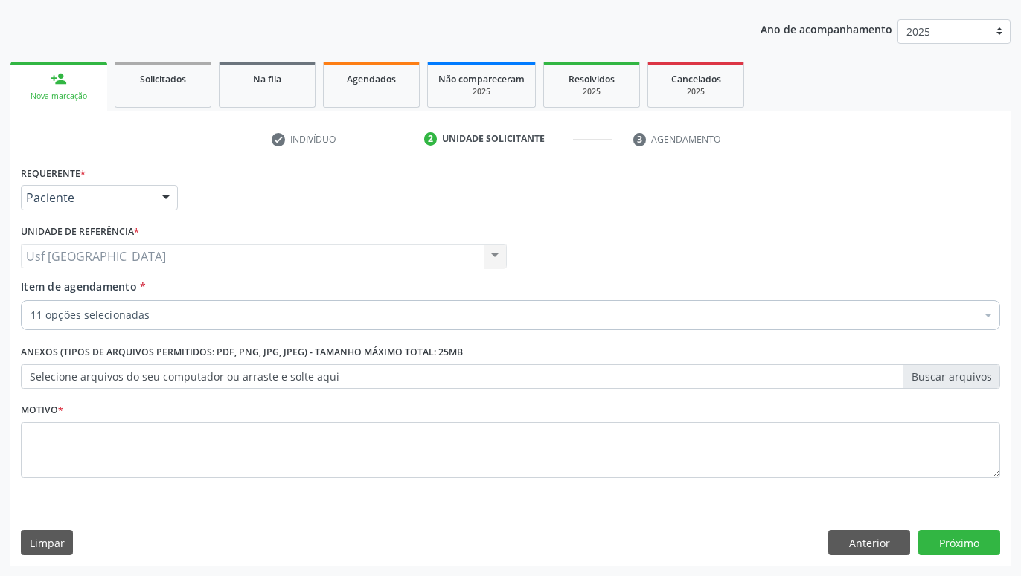
checkbox Glicose "true"
checkbox Urico "true"
checkbox Creatinina "true"
checkbox Total "true"
checkbox Ldl "true"
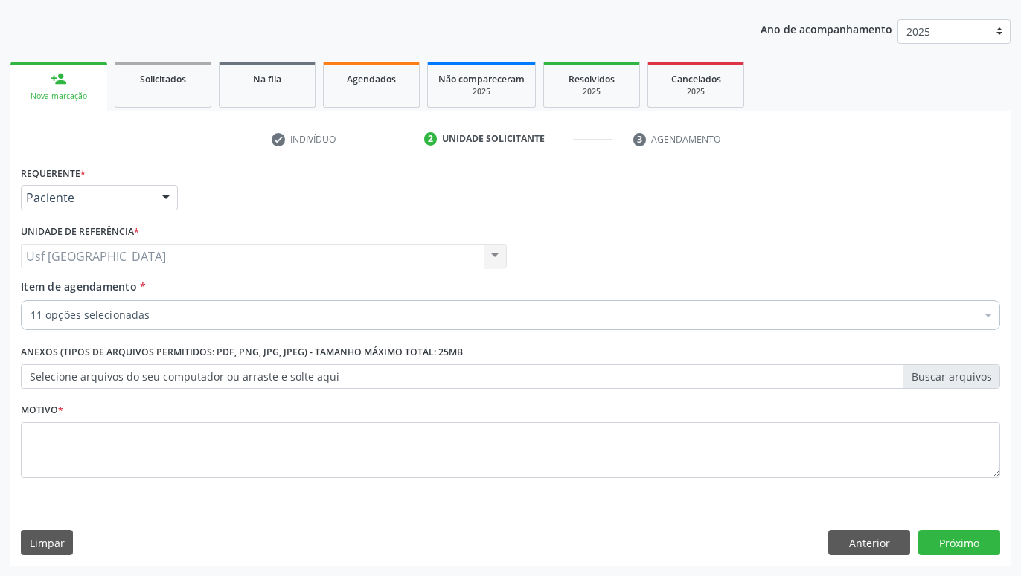
checkbox Hdl "true"
checkbox \(Tgo\) "true"
checkbox \(Tgp\) "true"
checkbox Potassio "true"
checkbox Urina "true"
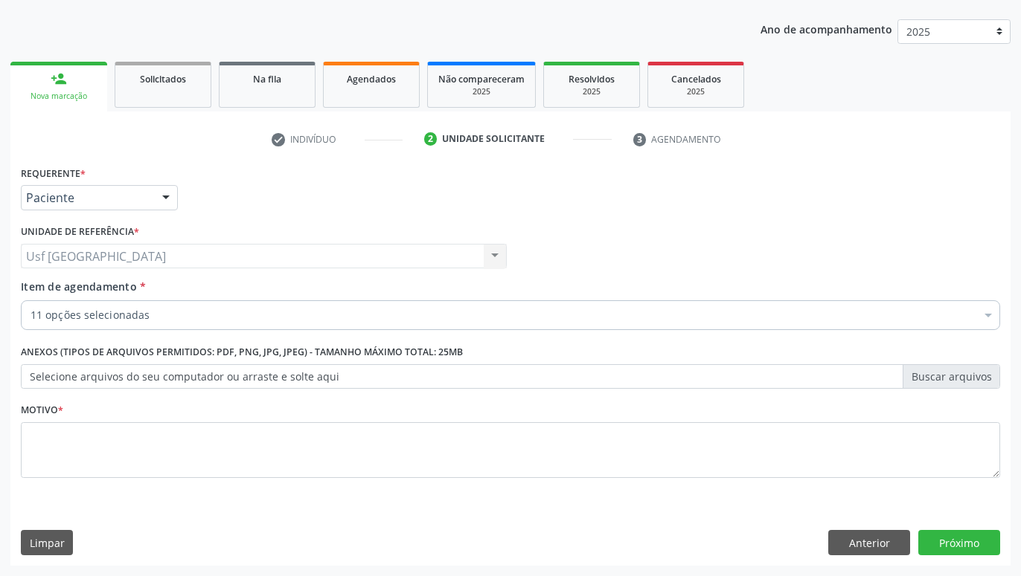
checkbox Completo "true"
checkbox Oncologia "false"
click at [596, 269] on div "Profissional Solicitante Por favor, selecione a Unidade de Atendimento primeiro…" at bounding box center [510, 250] width 986 height 58
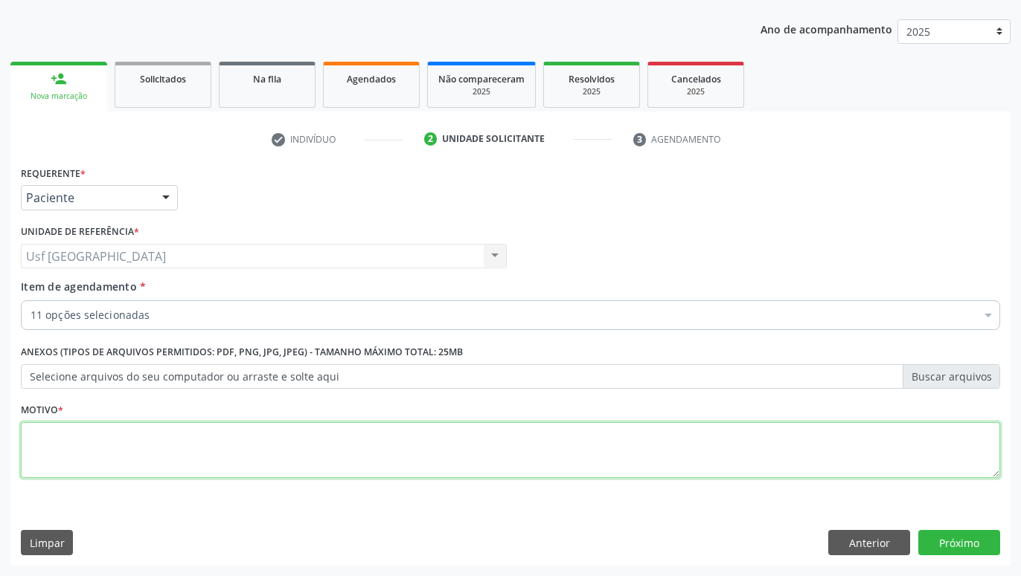
click at [533, 452] on textarea at bounding box center [510, 451] width 979 height 57
type textarea "."
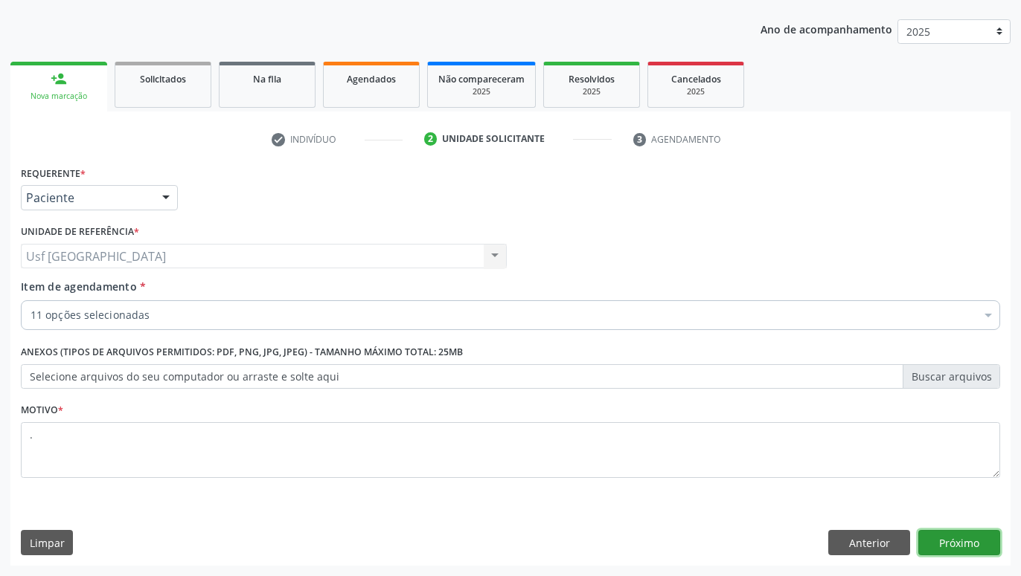
click at [977, 544] on button "Próximo" at bounding box center [959, 542] width 82 height 25
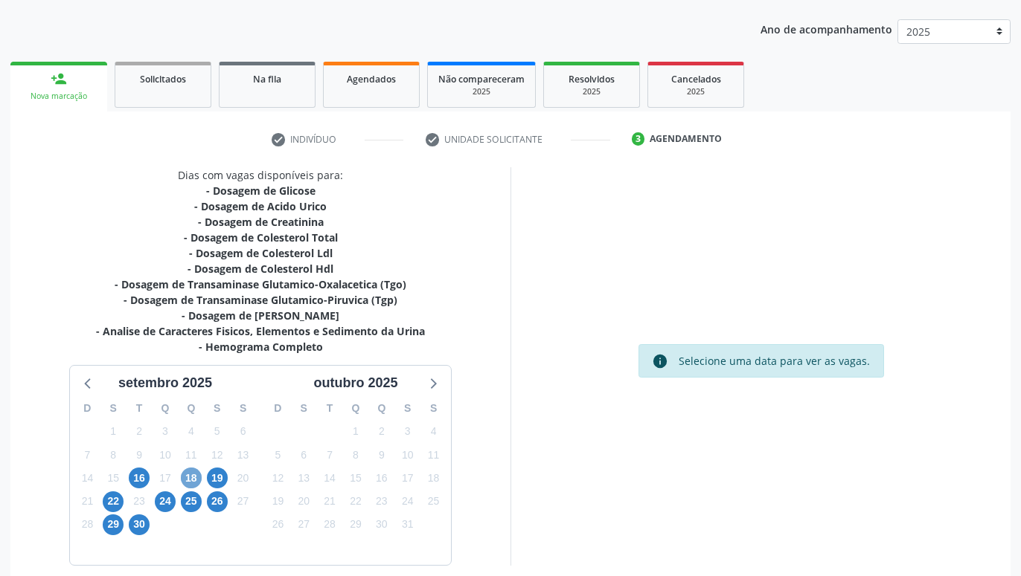
click at [200, 478] on span "18" at bounding box center [191, 478] width 21 height 21
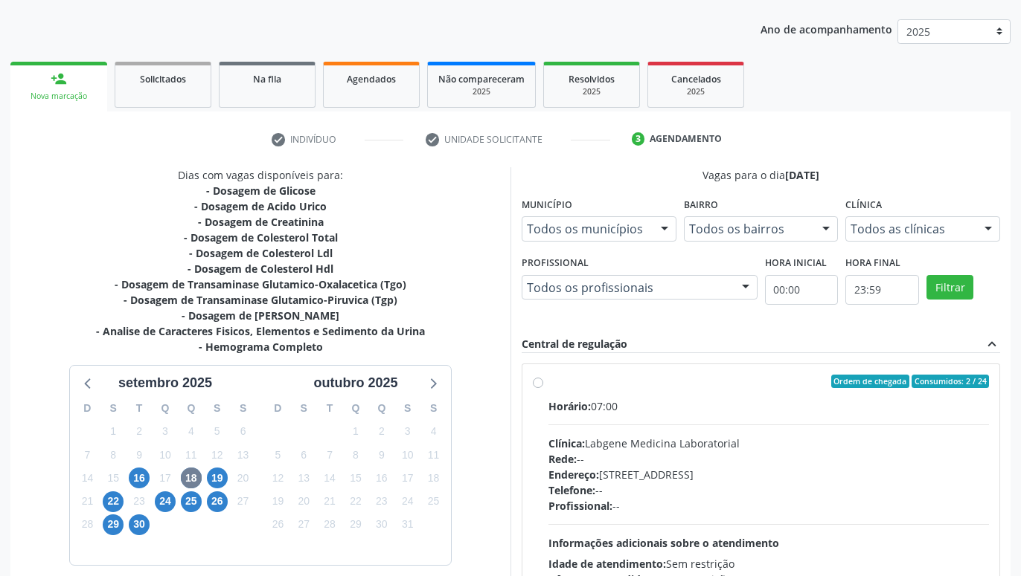
click at [548, 382] on label "Ordem de chegada Consumidos: 2 / 24 Horário: 07:00 Clínica: Labgene Medicina La…" at bounding box center [768, 489] width 440 height 228
click at [535, 382] on input "Ordem de chegada Consumidos: 2 / 24 Horário: 07:00 Clínica: Labgene Medicina La…" at bounding box center [538, 381] width 10 height 13
radio input "true"
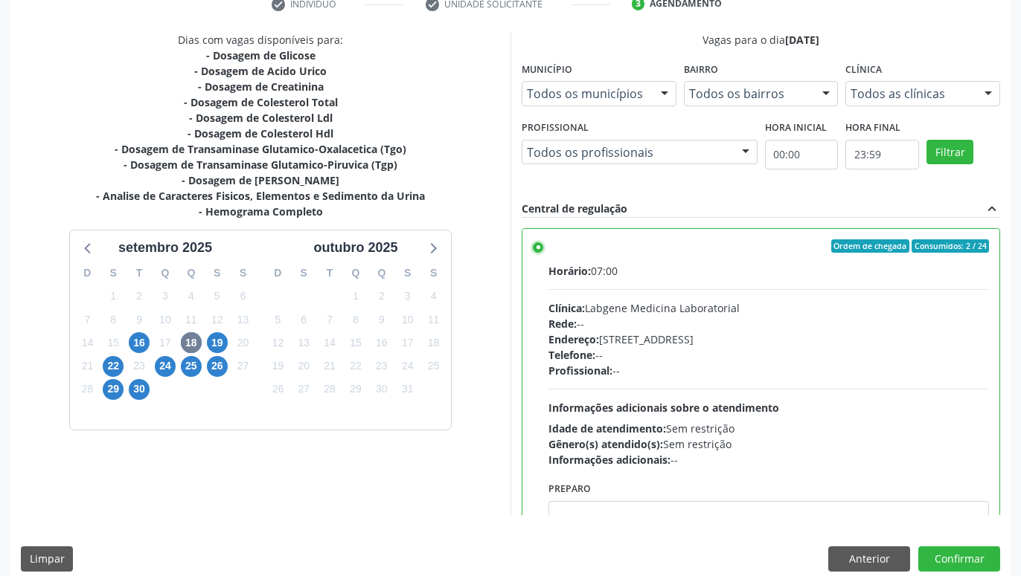
scroll to position [312, 0]
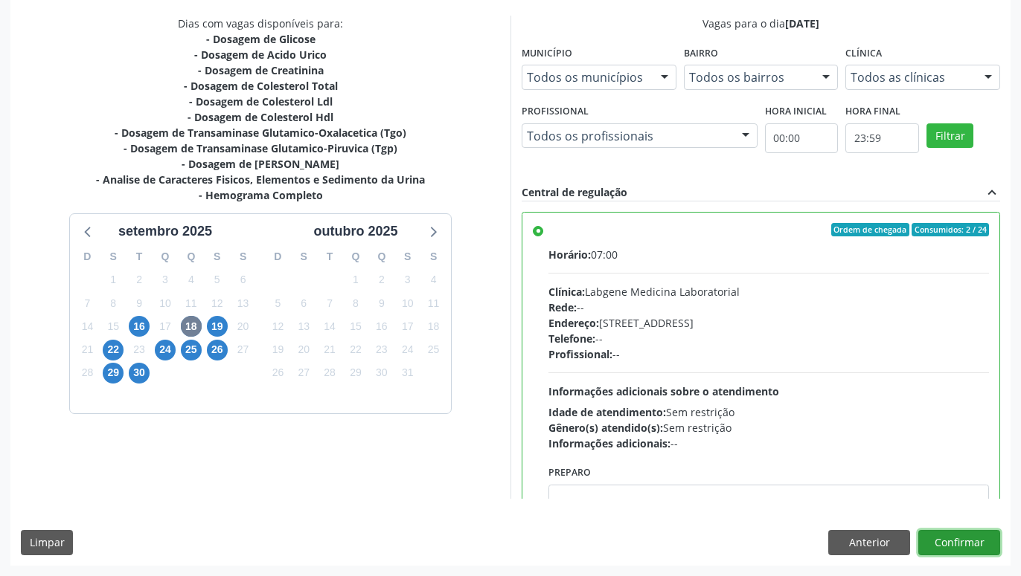
click at [949, 542] on button "Confirmar" at bounding box center [959, 542] width 82 height 25
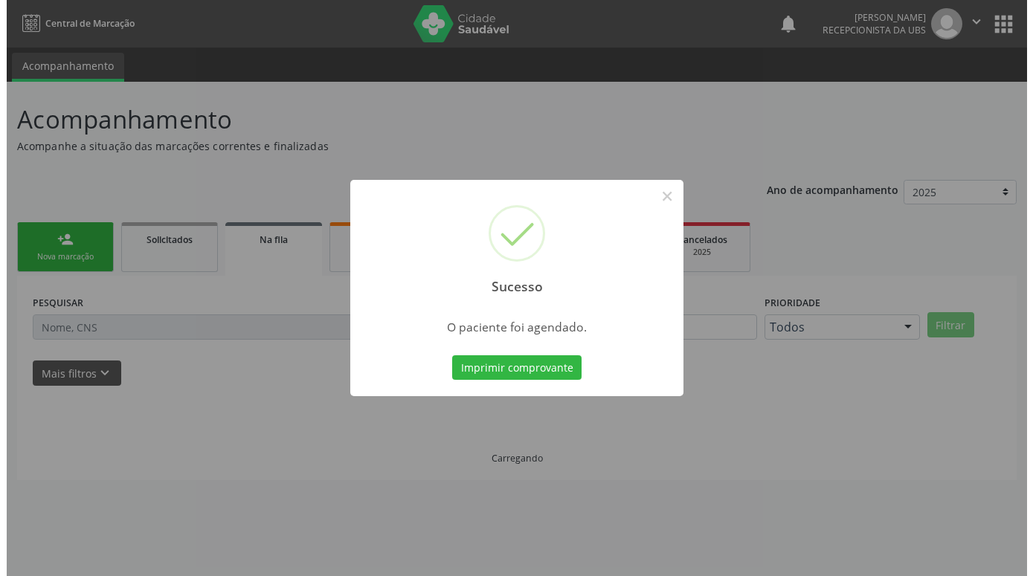
scroll to position [0, 0]
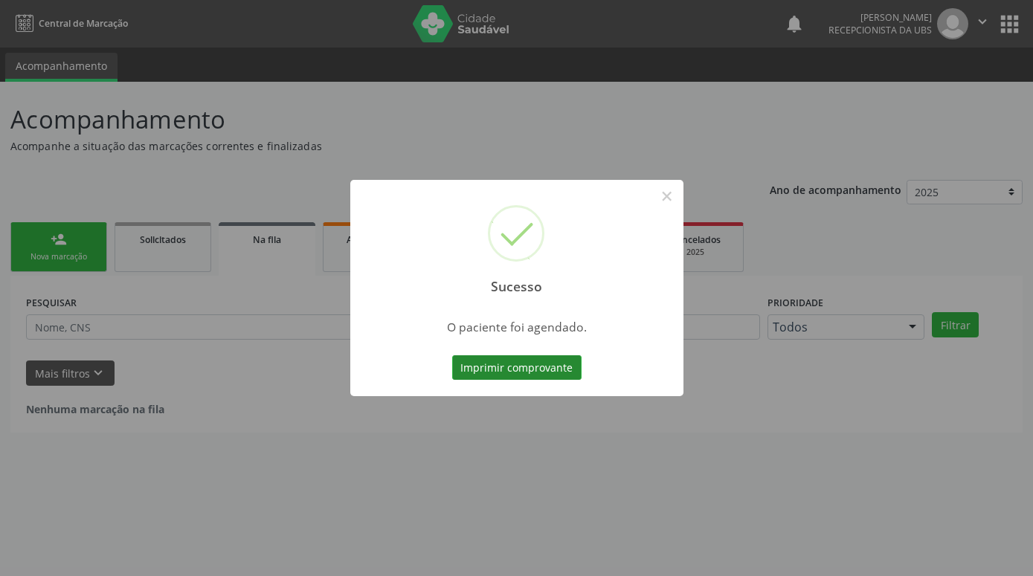
click at [527, 360] on button "Imprimir comprovante" at bounding box center [516, 368] width 129 height 25
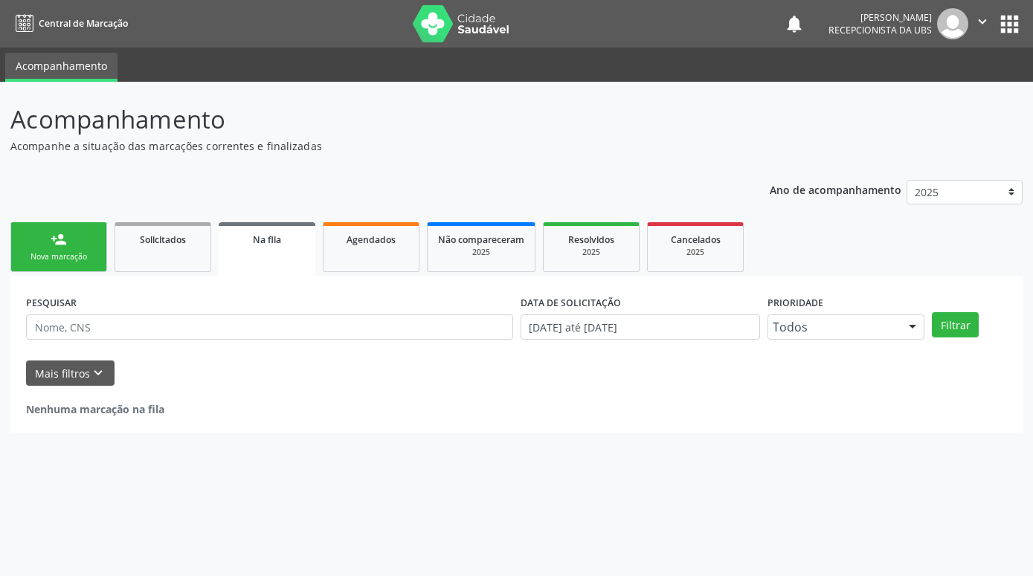
click at [53, 252] on div "Nova marcação" at bounding box center [59, 256] width 74 height 11
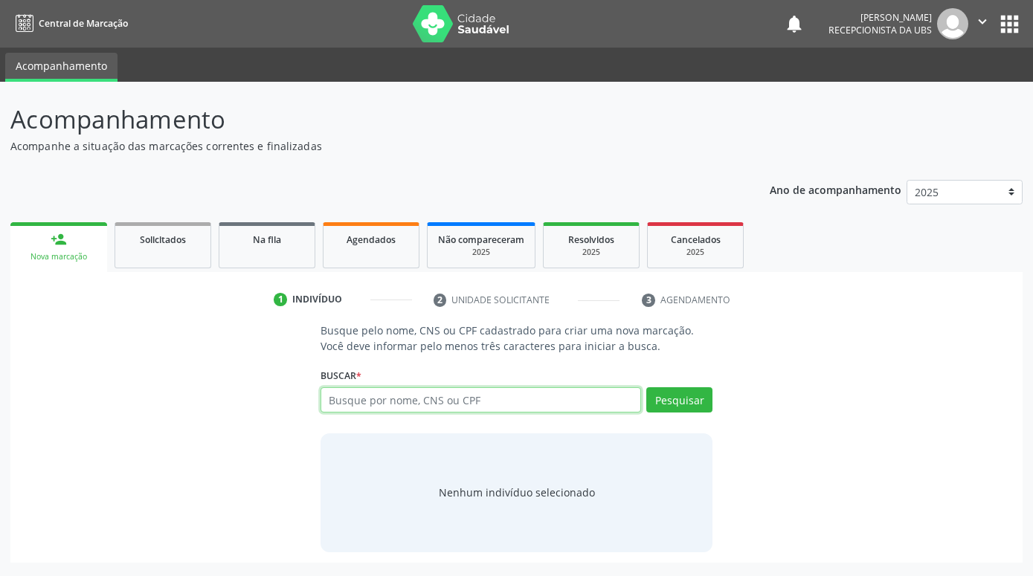
click at [435, 399] on input "text" at bounding box center [481, 400] width 321 height 25
paste input "898003728421482"
type input "898003728421482"
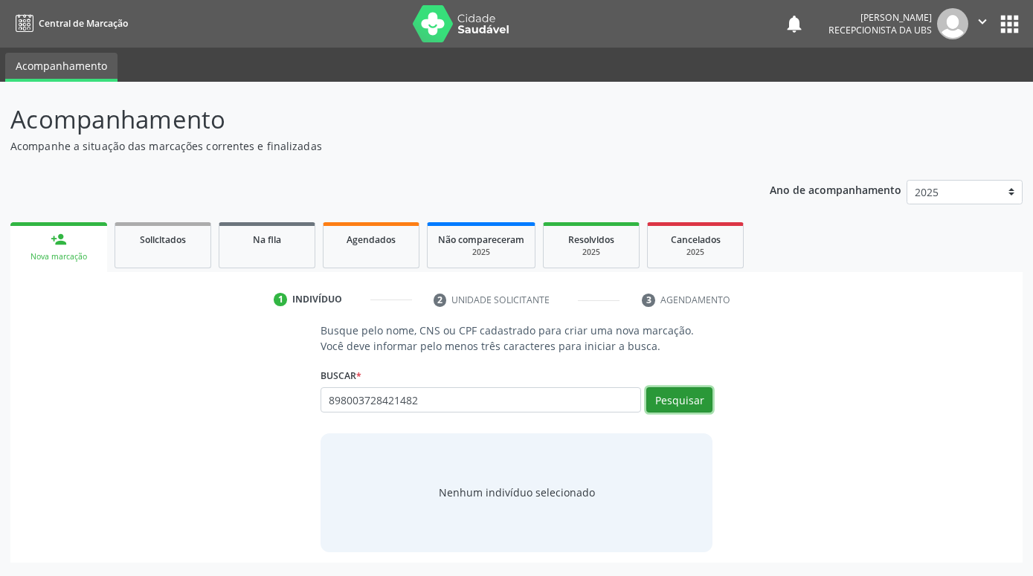
click at [684, 405] on button "Pesquisar" at bounding box center [679, 400] width 66 height 25
type input "898003728421482"
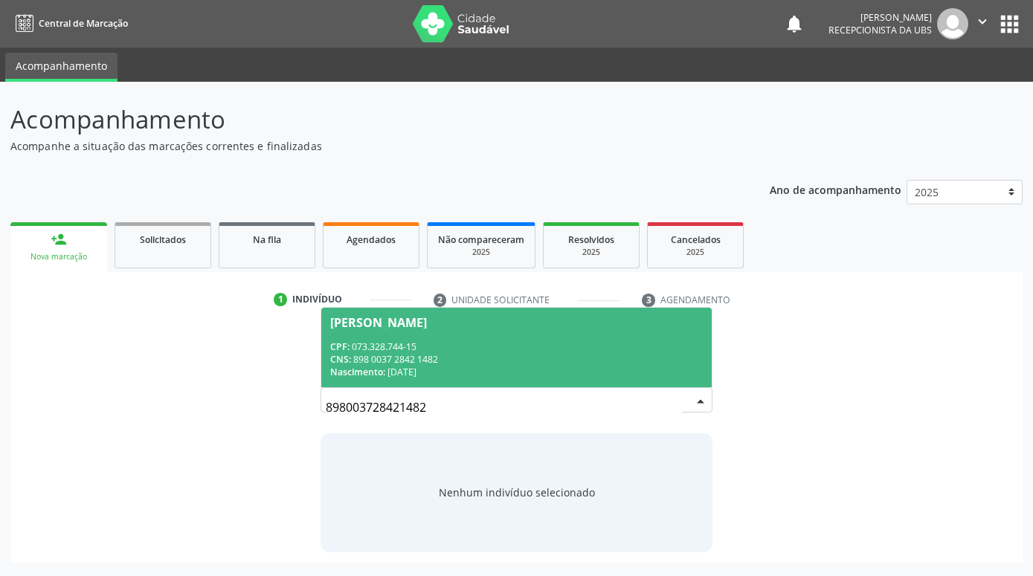
click at [642, 364] on div "CNS: 898 0037 2842 1482" at bounding box center [516, 359] width 373 height 13
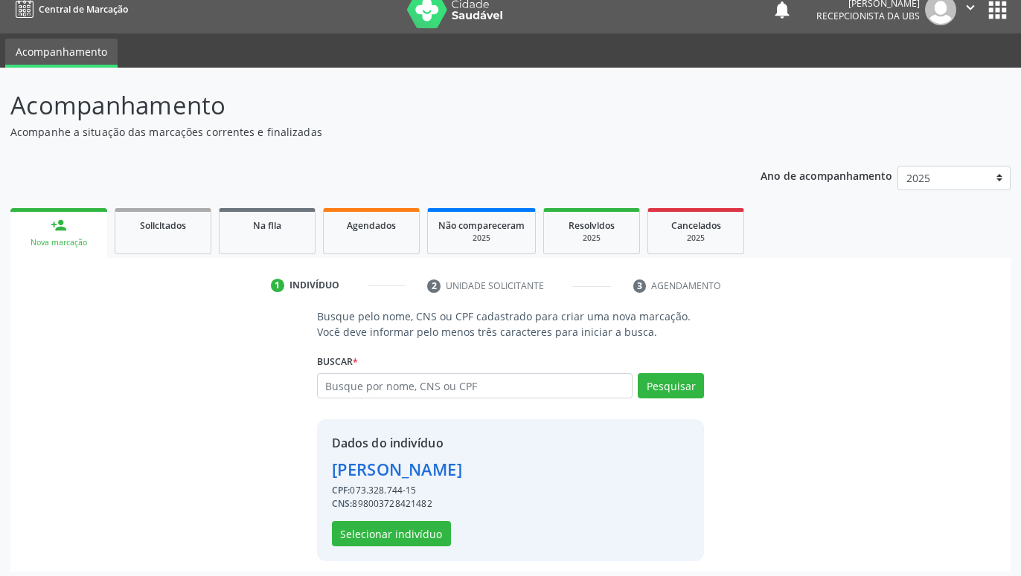
scroll to position [20, 0]
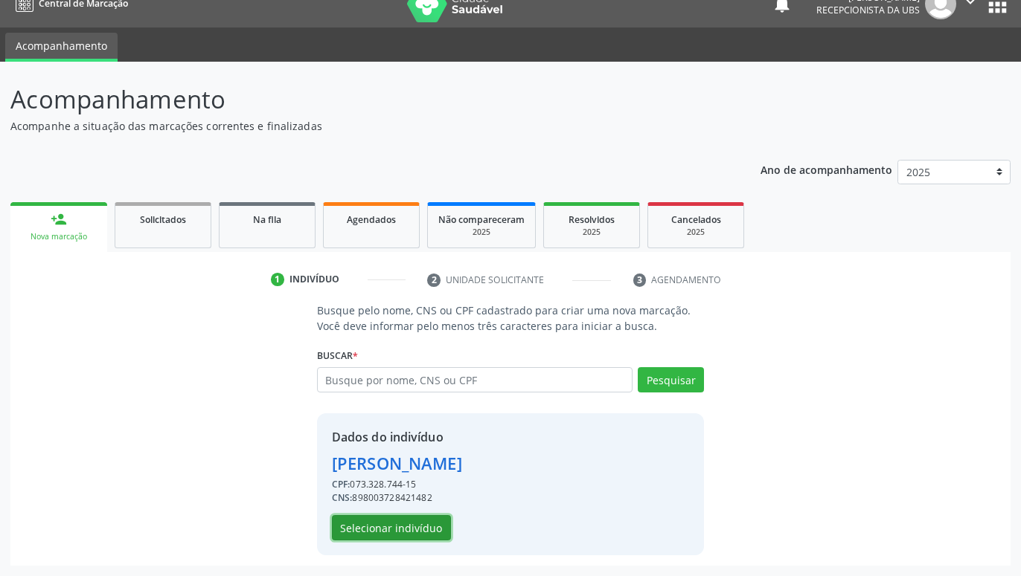
click at [428, 528] on button "Selecionar indivíduo" at bounding box center [391, 527] width 119 height 25
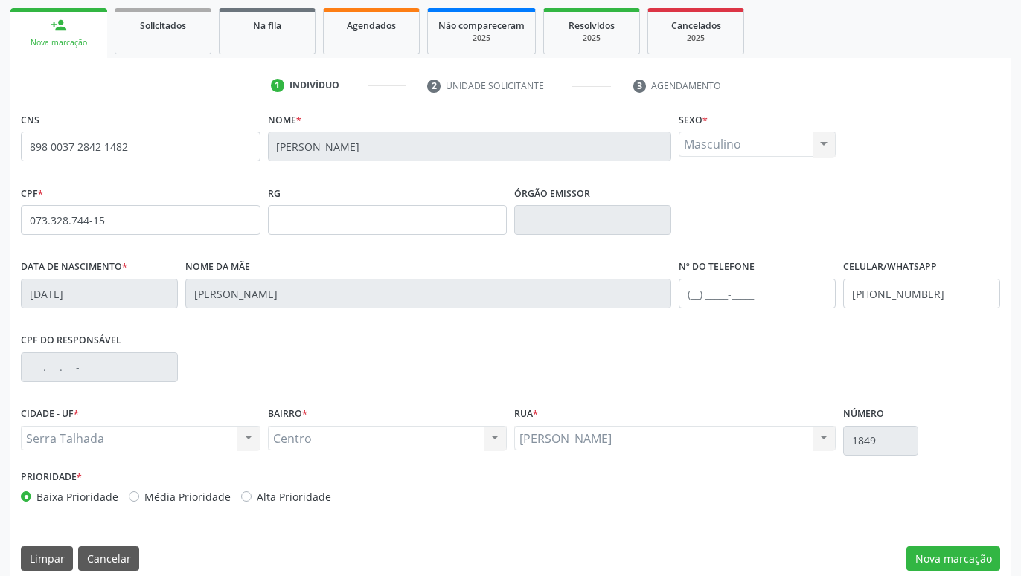
scroll to position [230, 0]
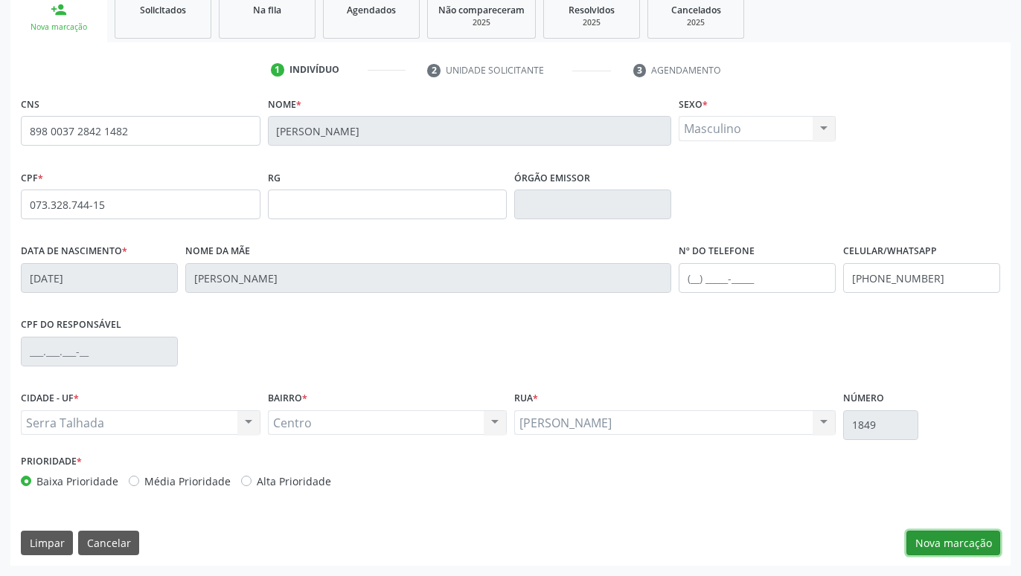
click at [973, 542] on button "Nova marcação" at bounding box center [953, 543] width 94 height 25
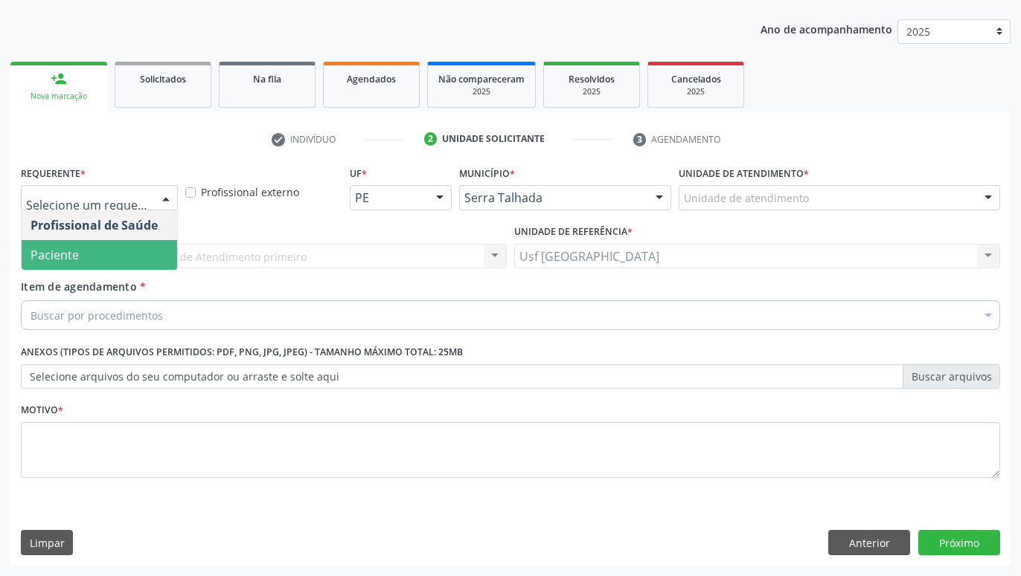
click at [125, 249] on span "Paciente" at bounding box center [99, 255] width 155 height 30
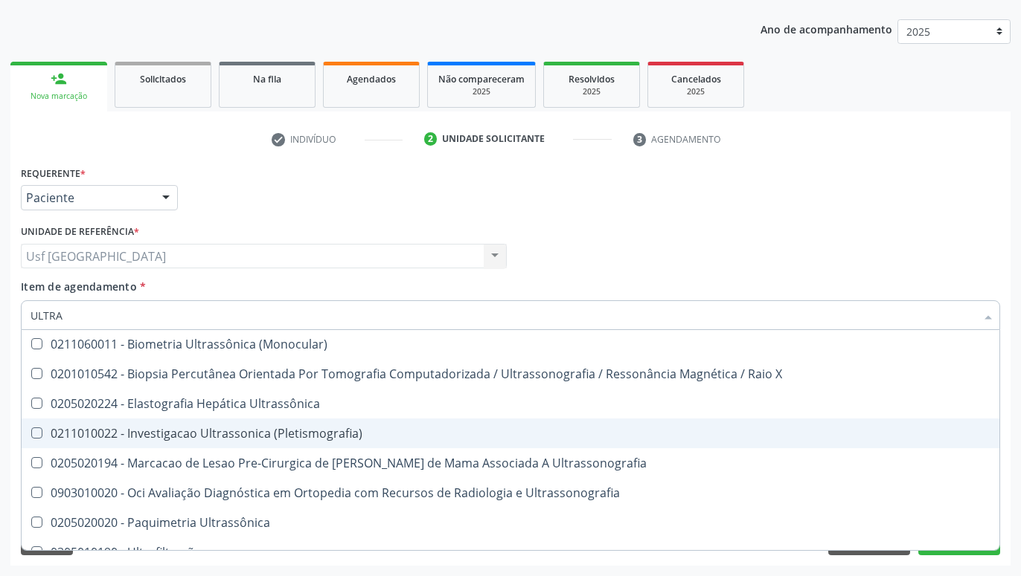
scroll to position [0, 0]
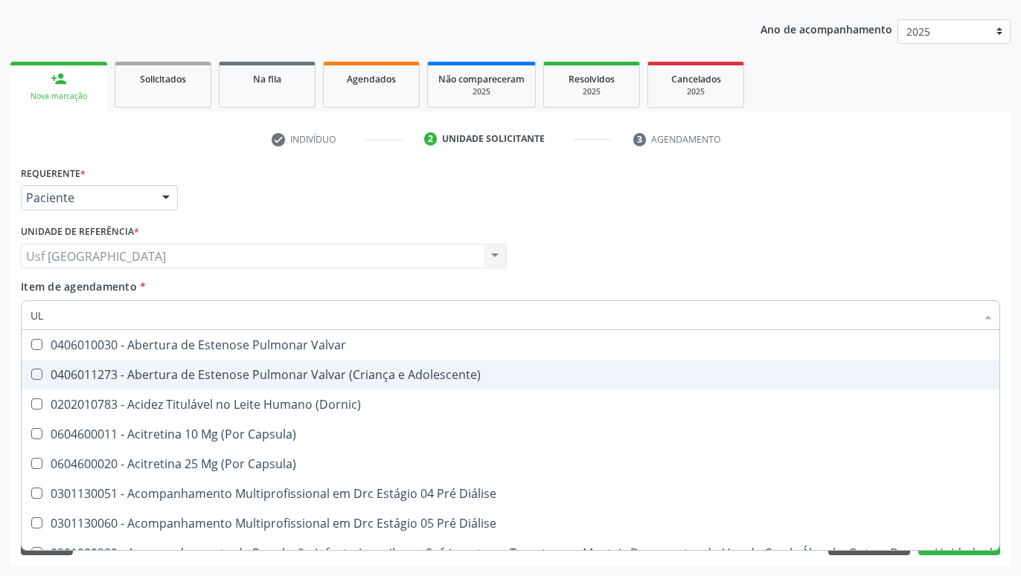
type input "U"
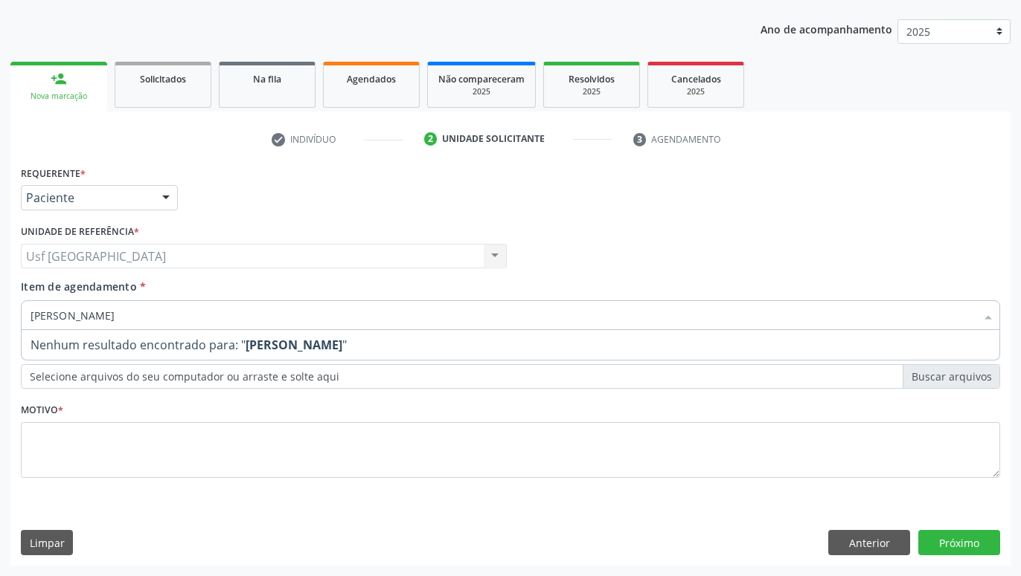
type input "JOELHO"
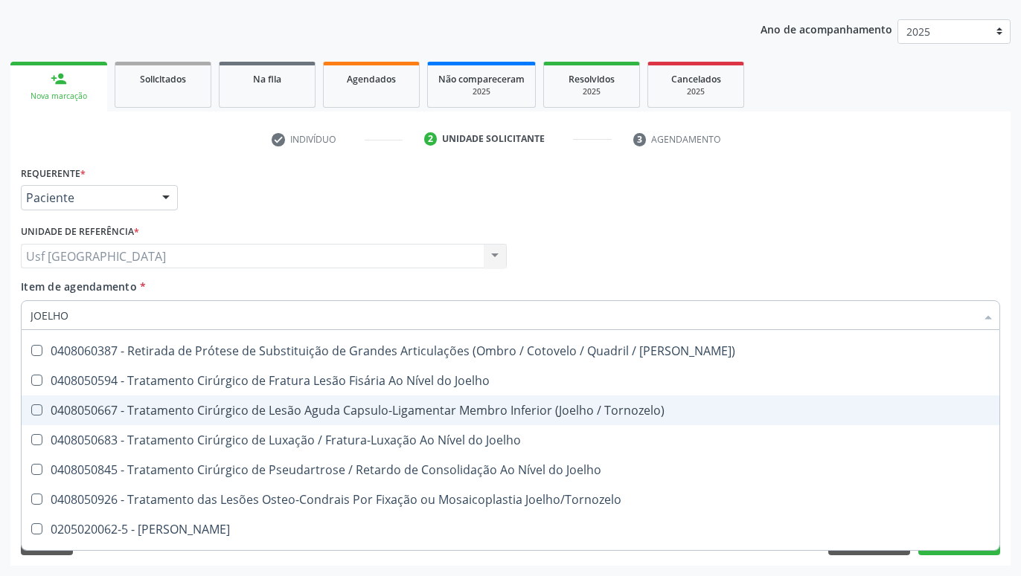
scroll to position [642, 0]
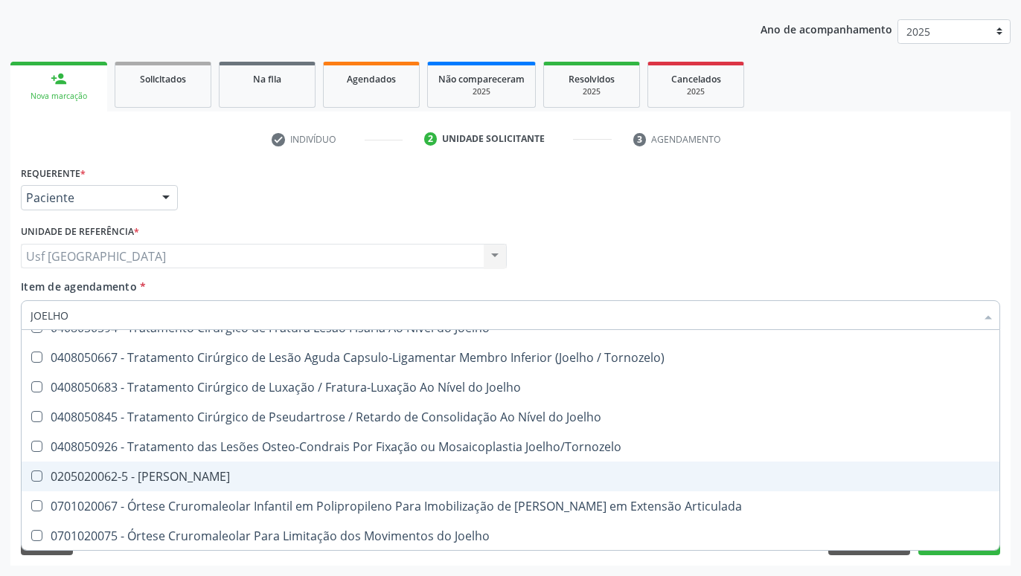
click at [196, 474] on div "0205020062-5 - Usg Joelho" at bounding box center [510, 477] width 960 height 12
checkbox Joelho "true"
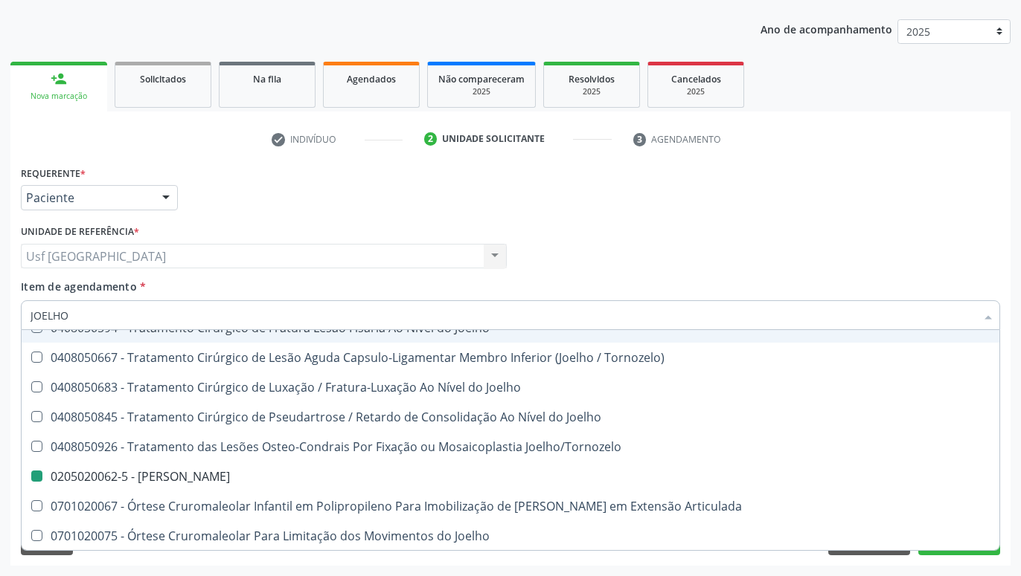
click at [902, 216] on div "Requerente * Paciente Profissional de Saúde Paciente Nenhum resultado encontrad…" at bounding box center [510, 191] width 986 height 58
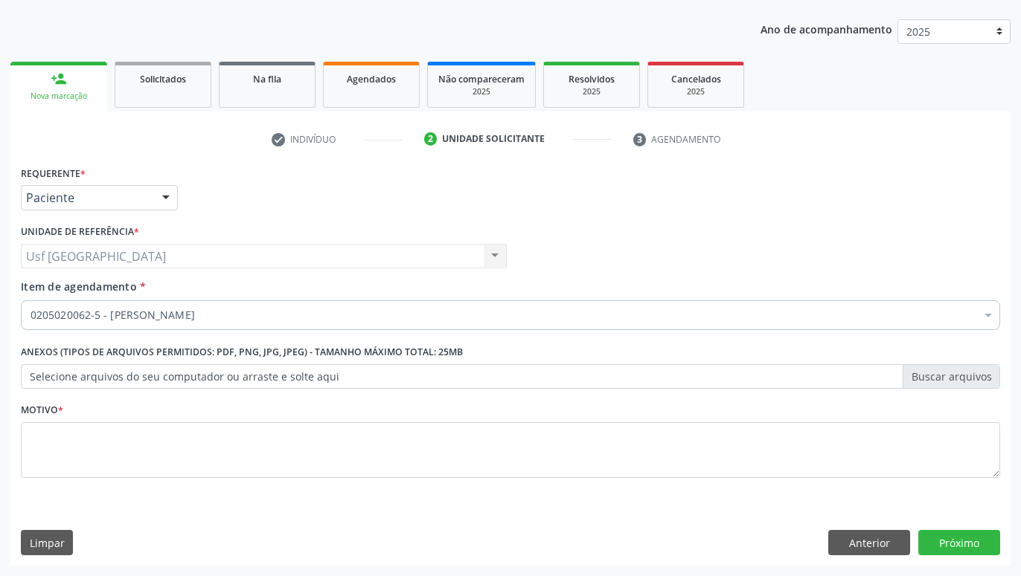
scroll to position [0, 0]
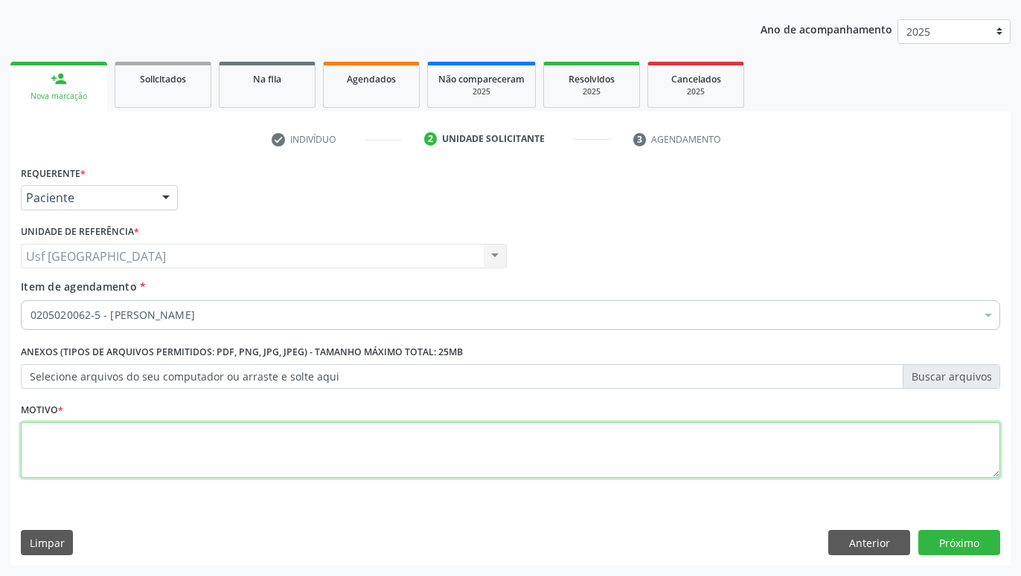
click at [928, 440] on textarea at bounding box center [510, 451] width 979 height 57
type textarea "."
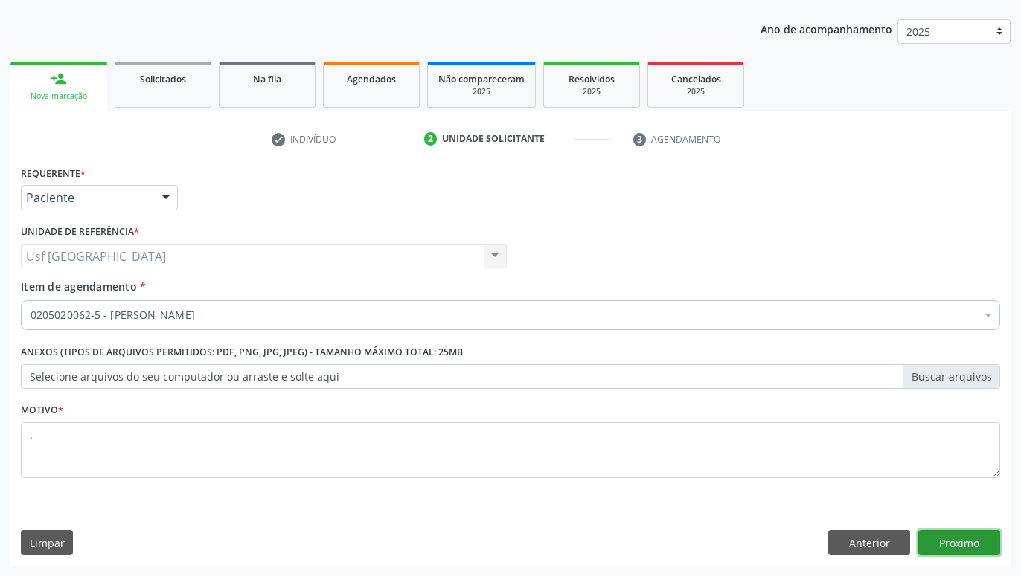
click at [971, 536] on button "Próximo" at bounding box center [959, 542] width 82 height 25
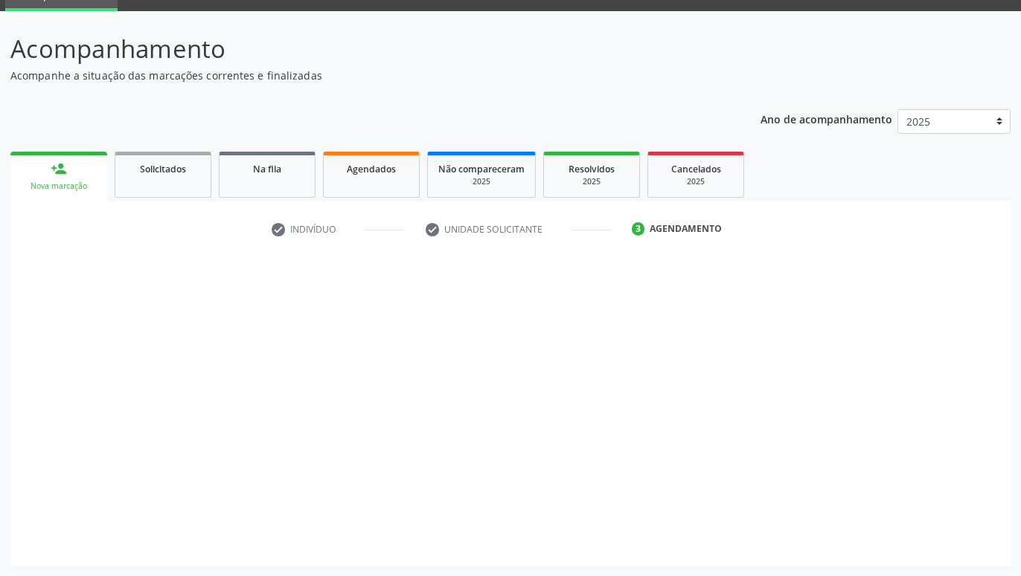
scroll to position [71, 0]
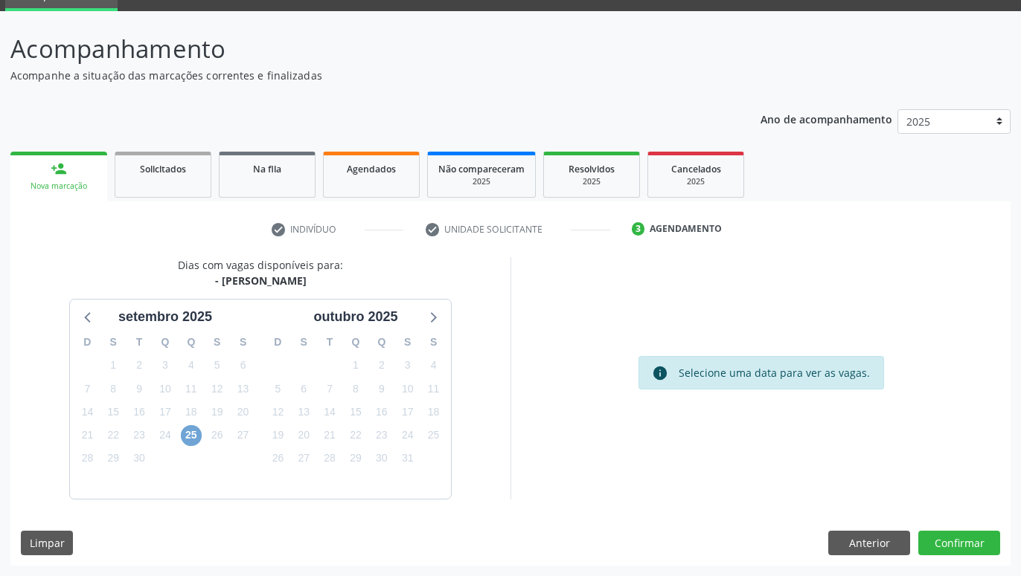
click at [186, 437] on span "25" at bounding box center [191, 435] width 21 height 21
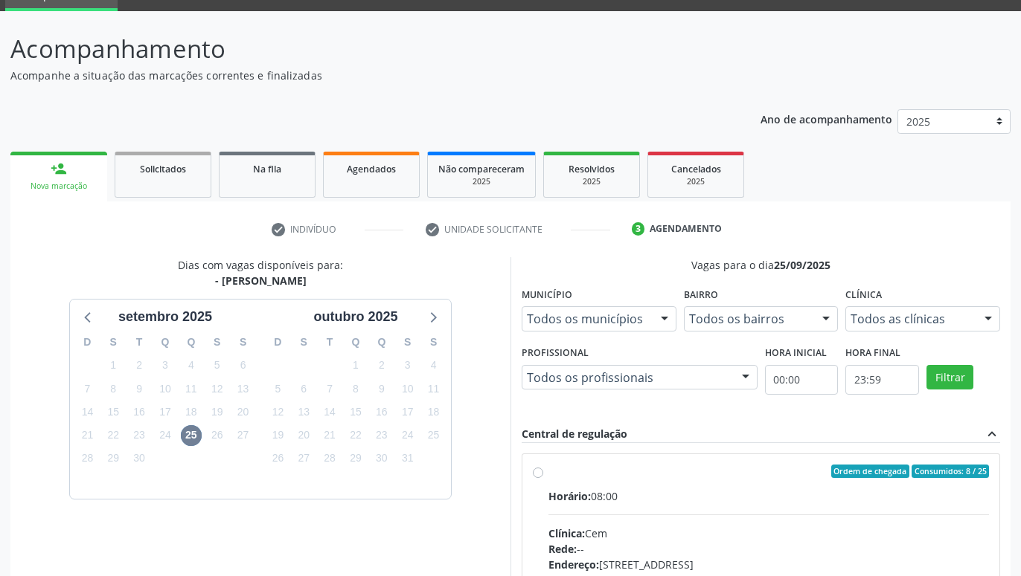
click at [548, 471] on label "Ordem de chegada Consumidos: 8 / 25 Horário: 08:00 Clínica: Cem Rede: -- Endere…" at bounding box center [768, 579] width 440 height 228
click at [542, 471] on input "Ordem de chegada Consumidos: 8 / 25 Horário: 08:00 Clínica: Cem Rede: -- Endere…" at bounding box center [538, 471] width 10 height 13
radio input "true"
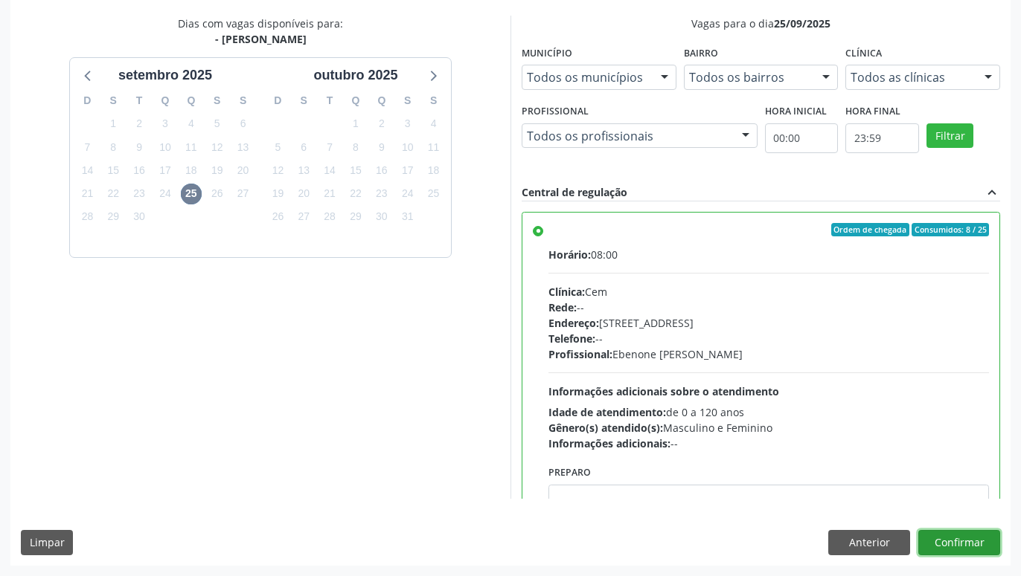
click at [951, 542] on button "Confirmar" at bounding box center [959, 542] width 82 height 25
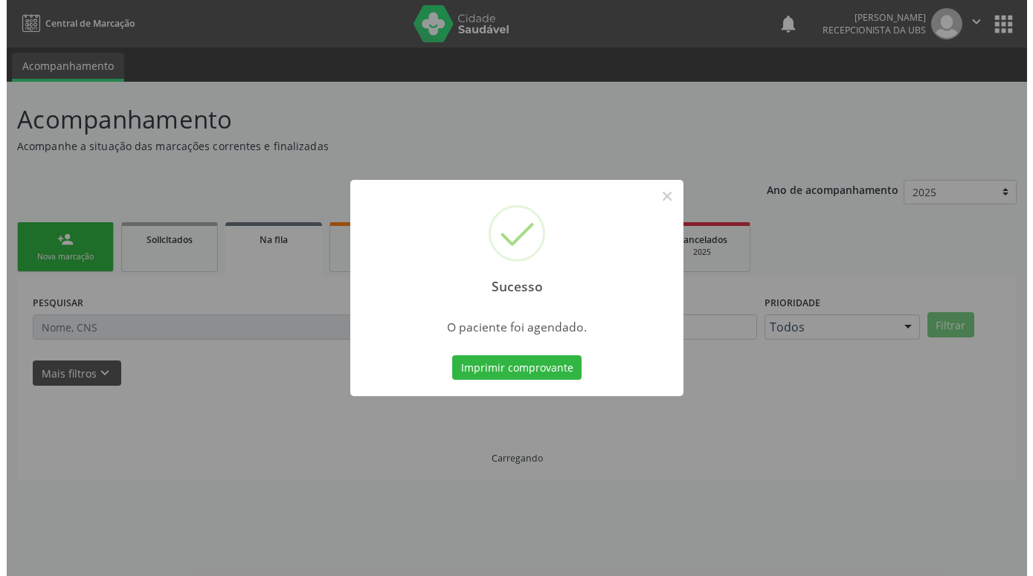
scroll to position [0, 0]
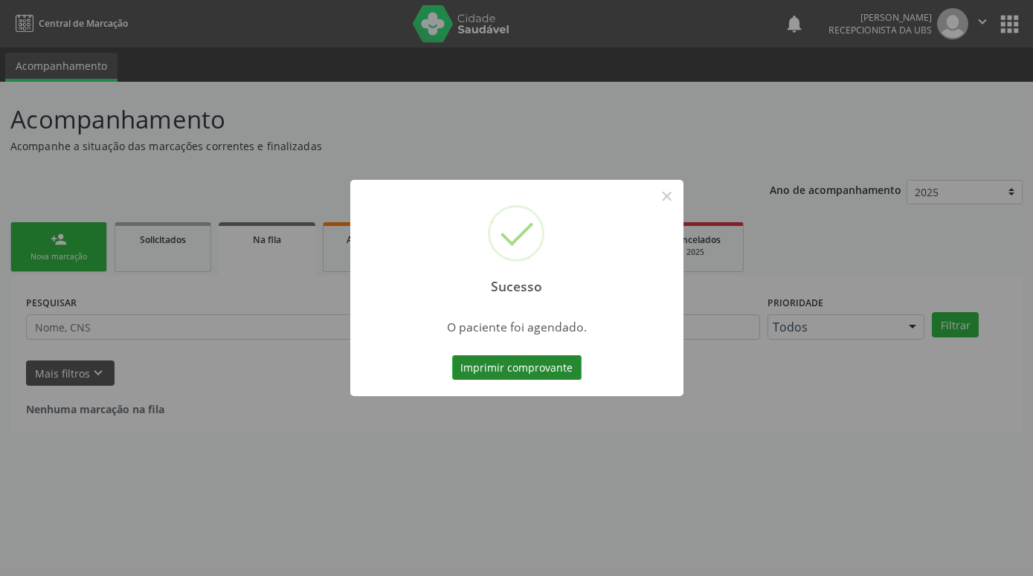
click at [518, 372] on button "Imprimir comprovante" at bounding box center [516, 368] width 129 height 25
